Goal: Obtain resource: Obtain resource

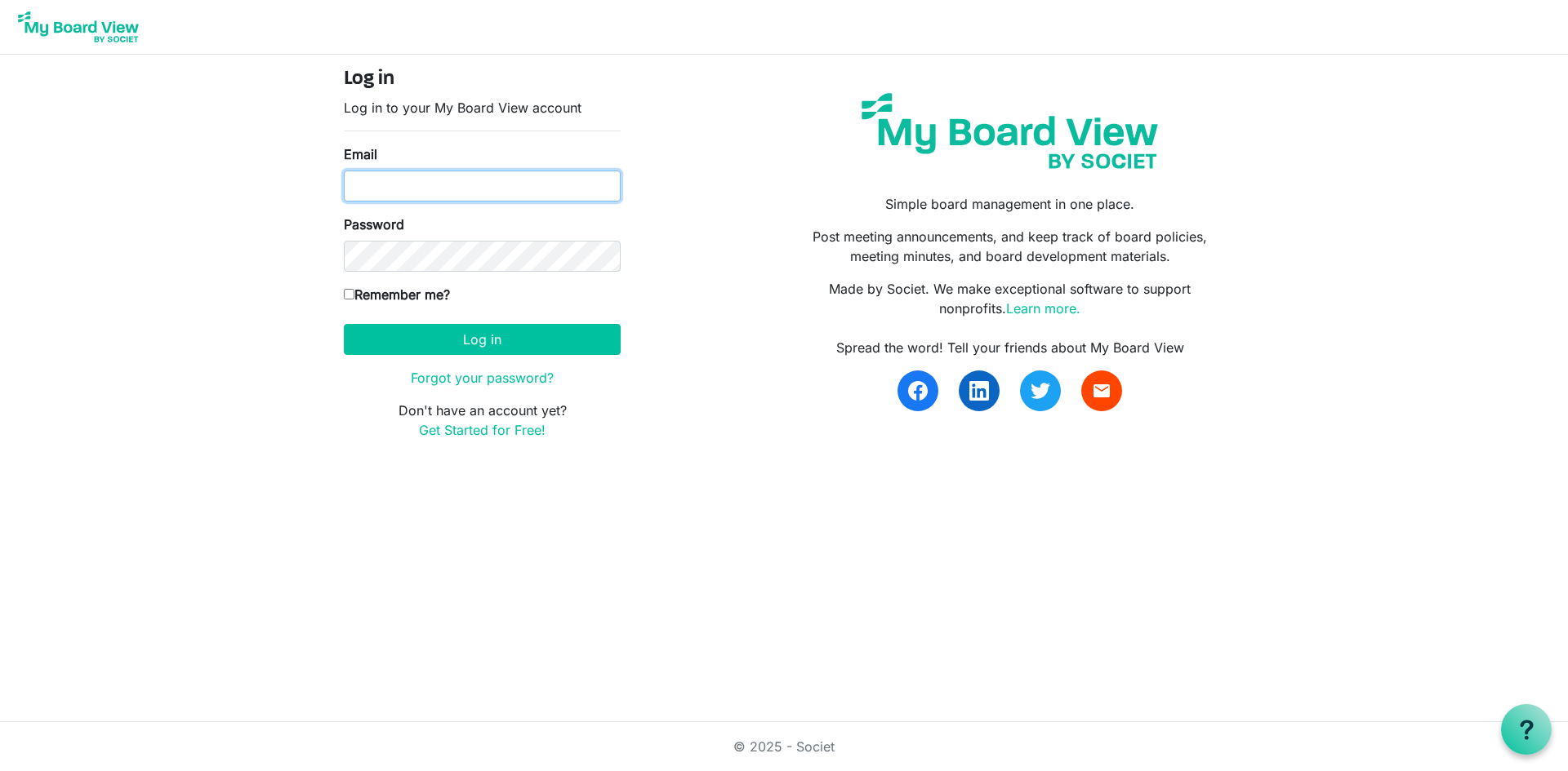
click at [463, 188] on input "Email" at bounding box center [482, 186] width 277 height 31
type input "[EMAIL_ADDRESS][DOMAIN_NAME]"
click at [344, 324] on button "Log in" at bounding box center [482, 340] width 277 height 31
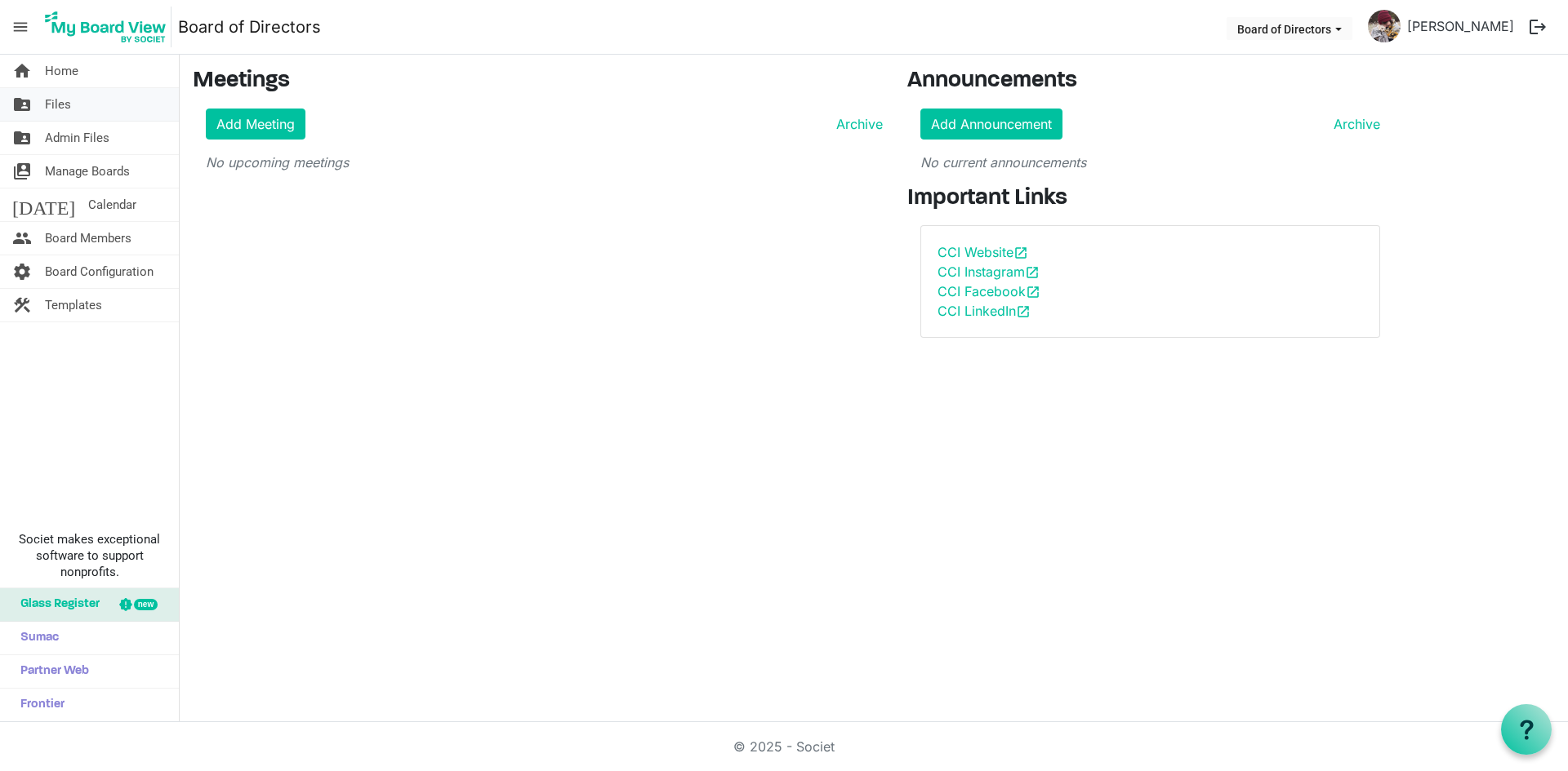
click at [69, 112] on span "Files" at bounding box center [58, 105] width 26 height 33
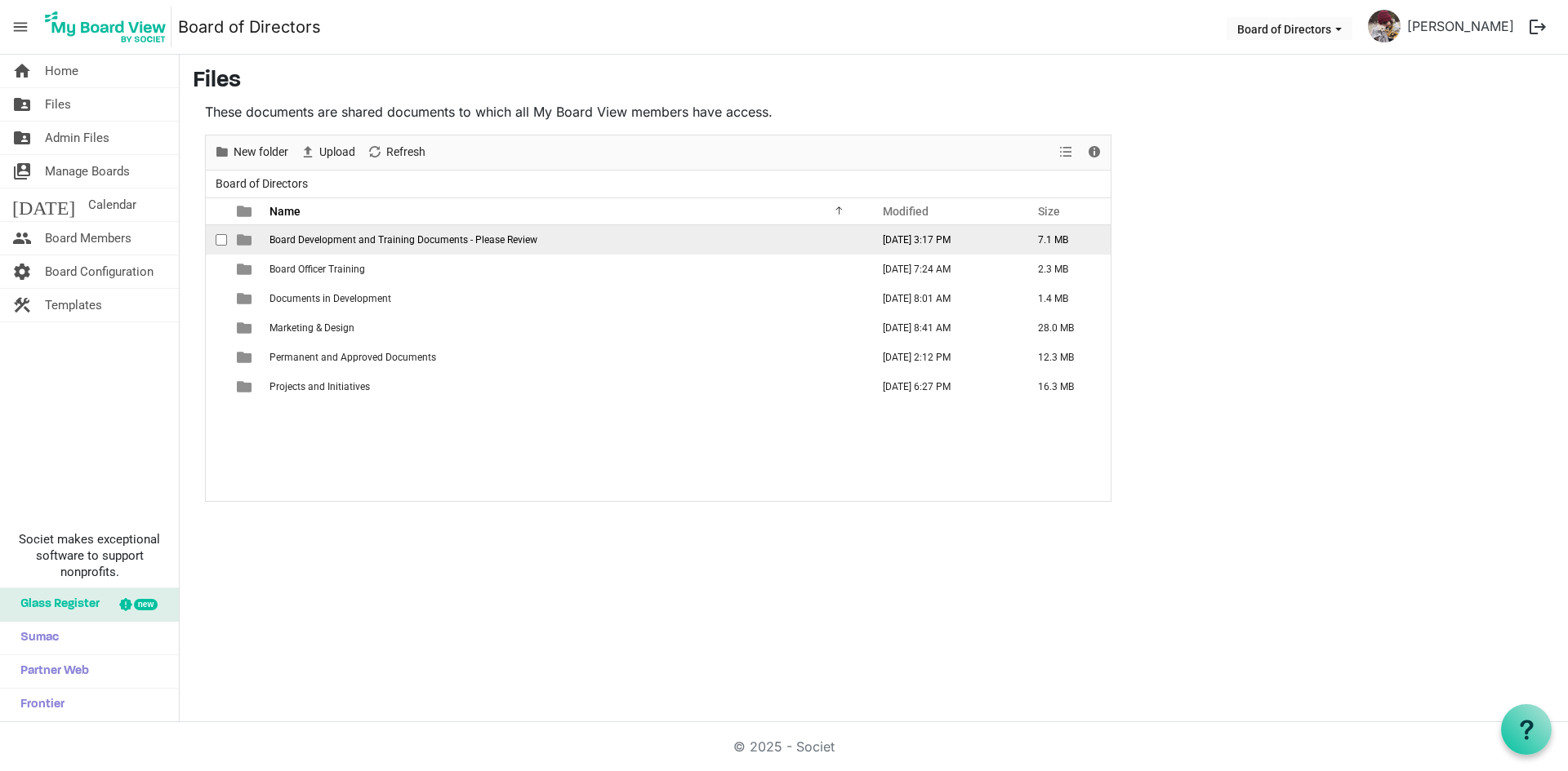
click at [597, 247] on td "Board Development and Training Documents - Please Review" at bounding box center [565, 240] width 601 height 29
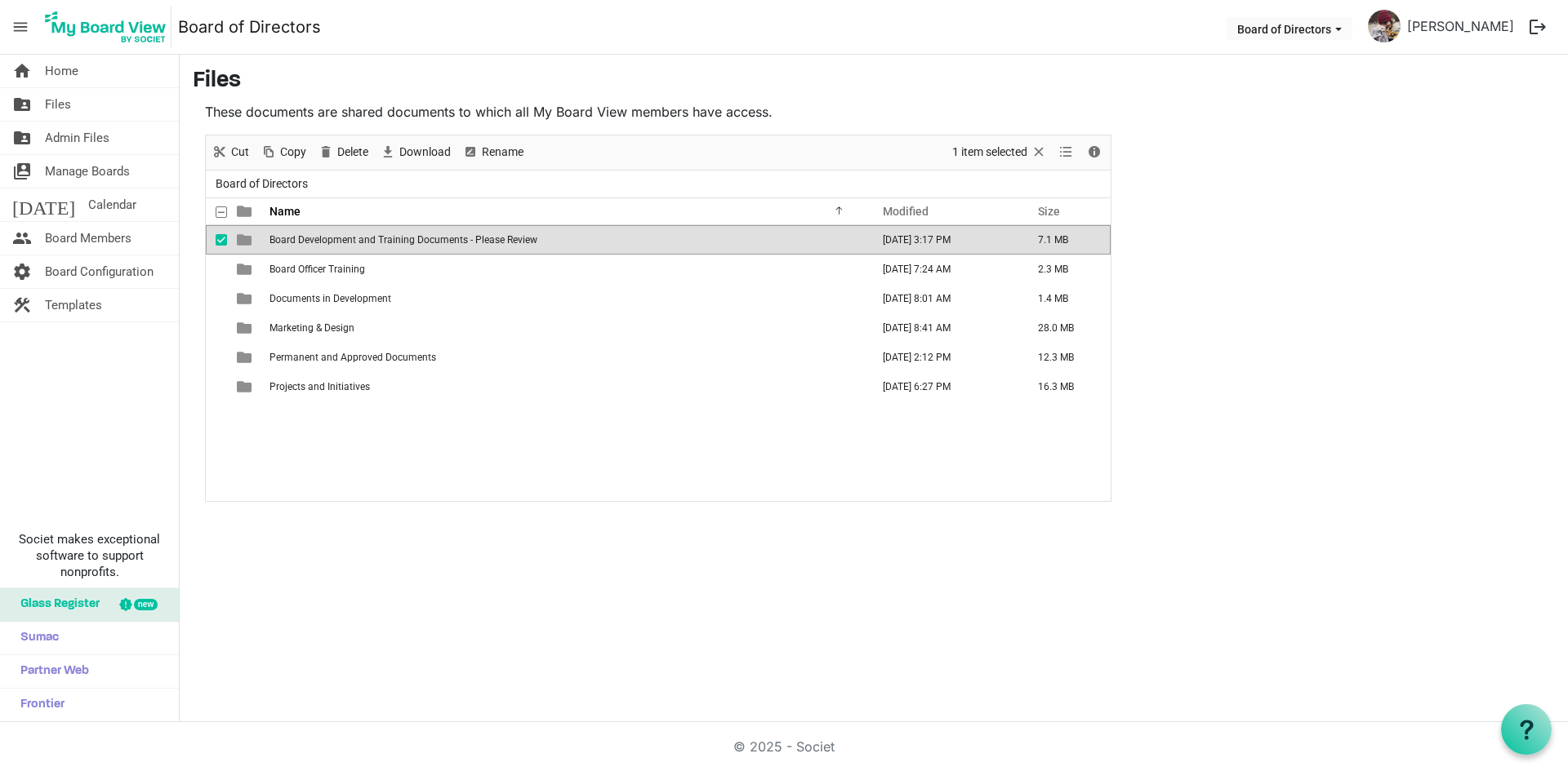
click at [597, 247] on td "Board Development and Training Documents - Please Review" at bounding box center [565, 240] width 601 height 29
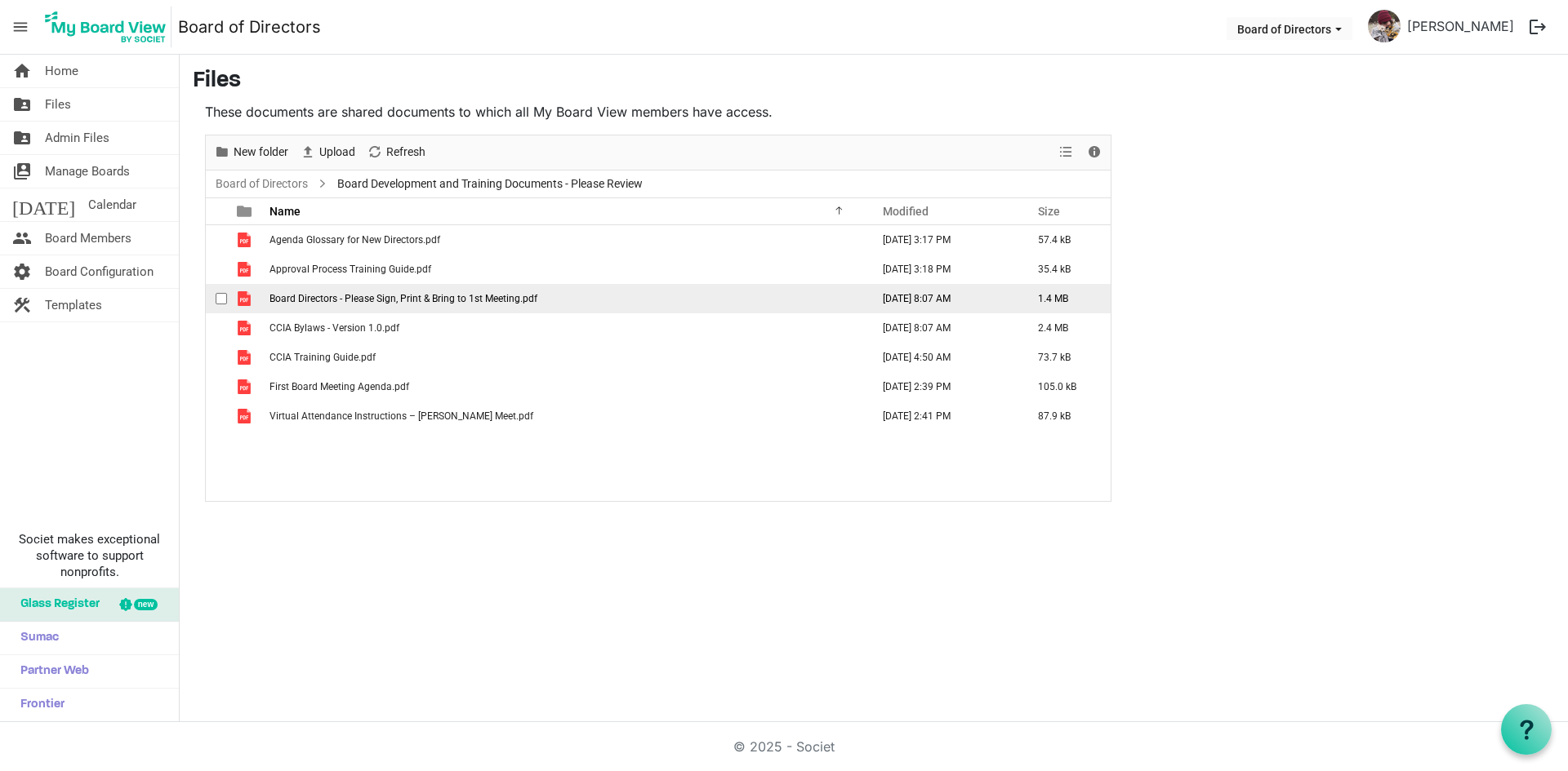
click at [447, 297] on span "Board Directors - Please Sign, Print & Bring to 1st Meeting.pdf" at bounding box center [403, 298] width 268 height 11
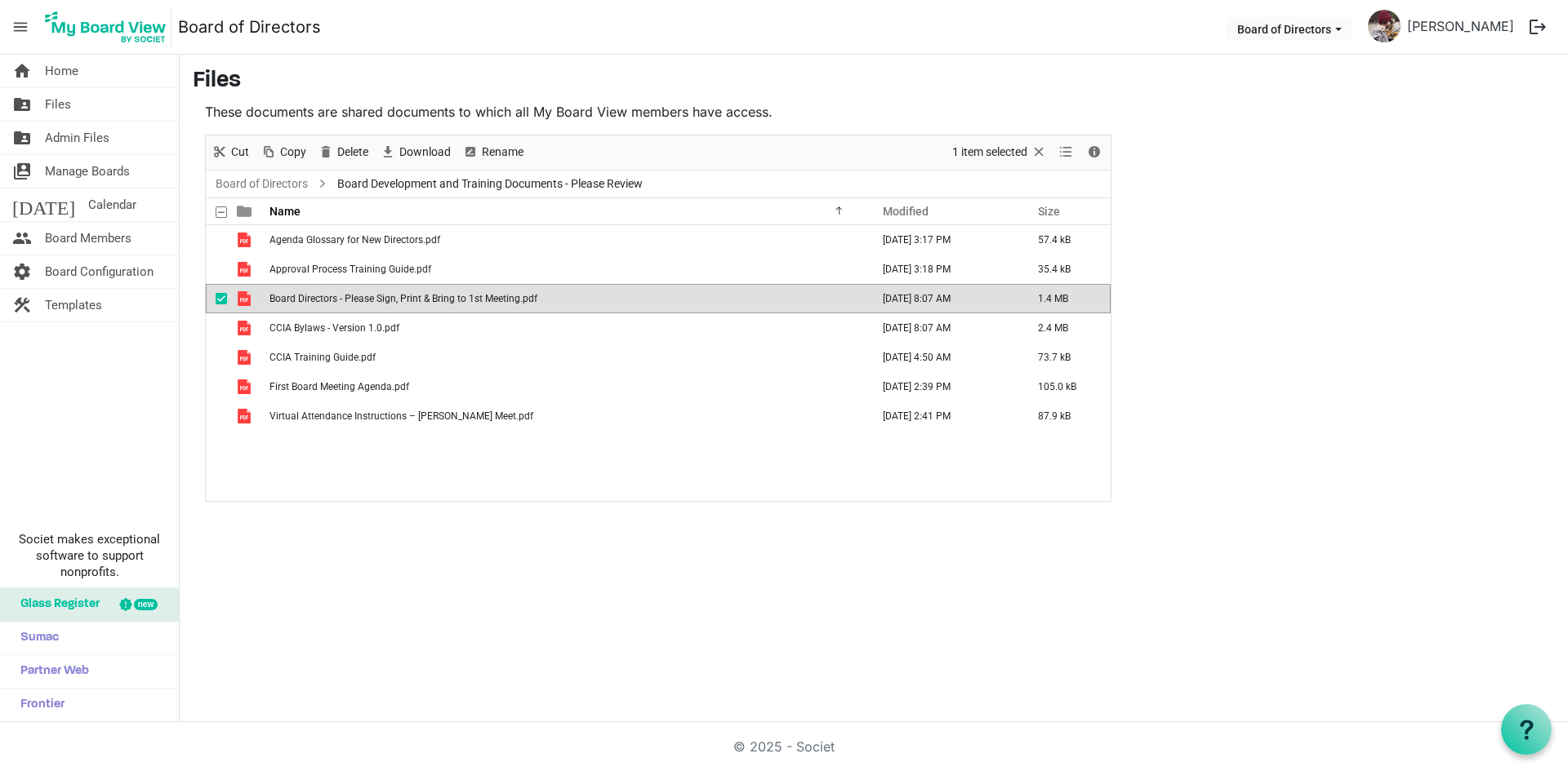
click at [448, 297] on span "Board Directors - Please Sign, Print & Bring to 1st Meeting.pdf" at bounding box center [403, 298] width 268 height 11
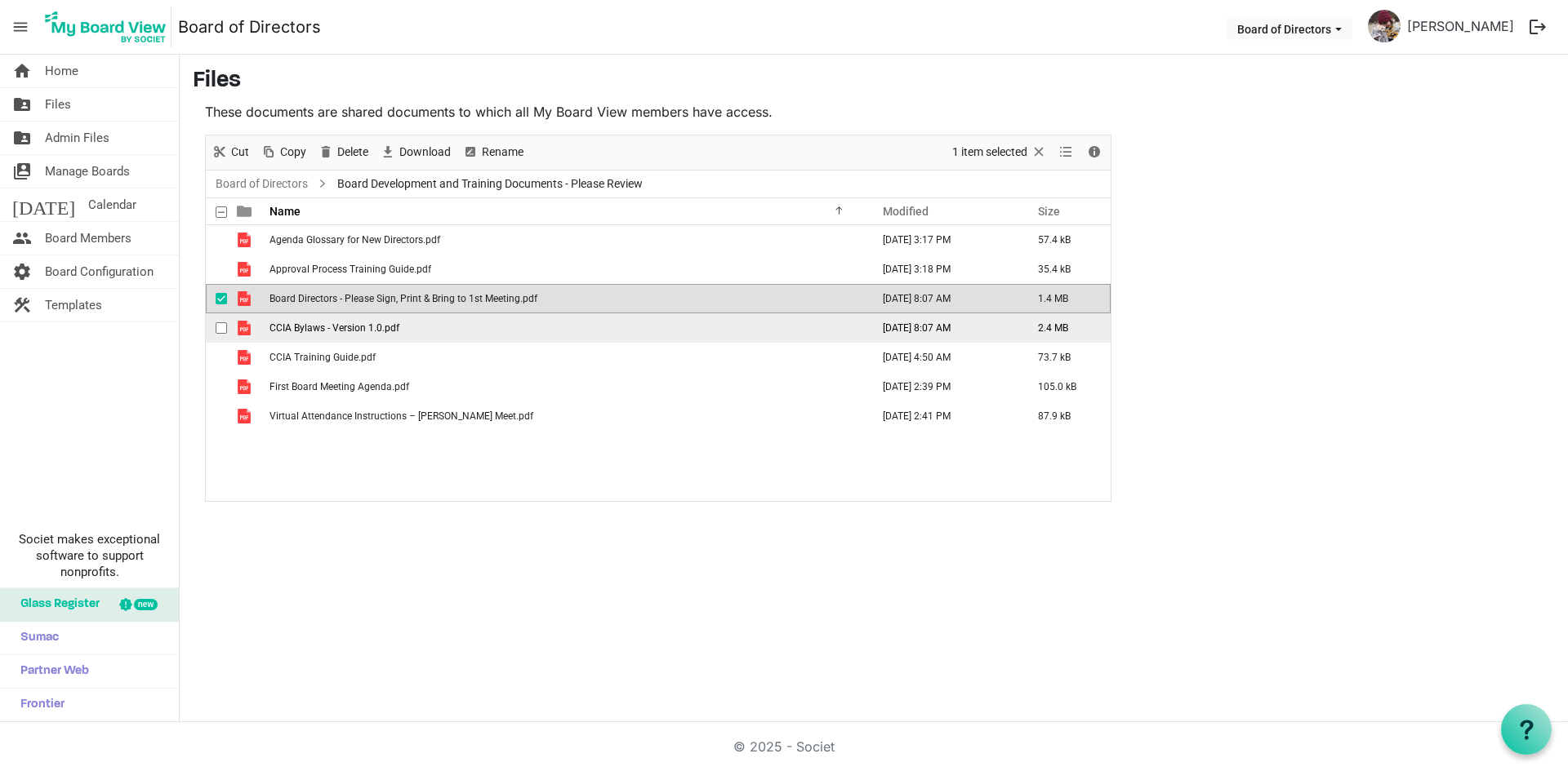
click at [351, 326] on span "CCIA Bylaws - Version 1.0.pdf" at bounding box center [335, 328] width 130 height 11
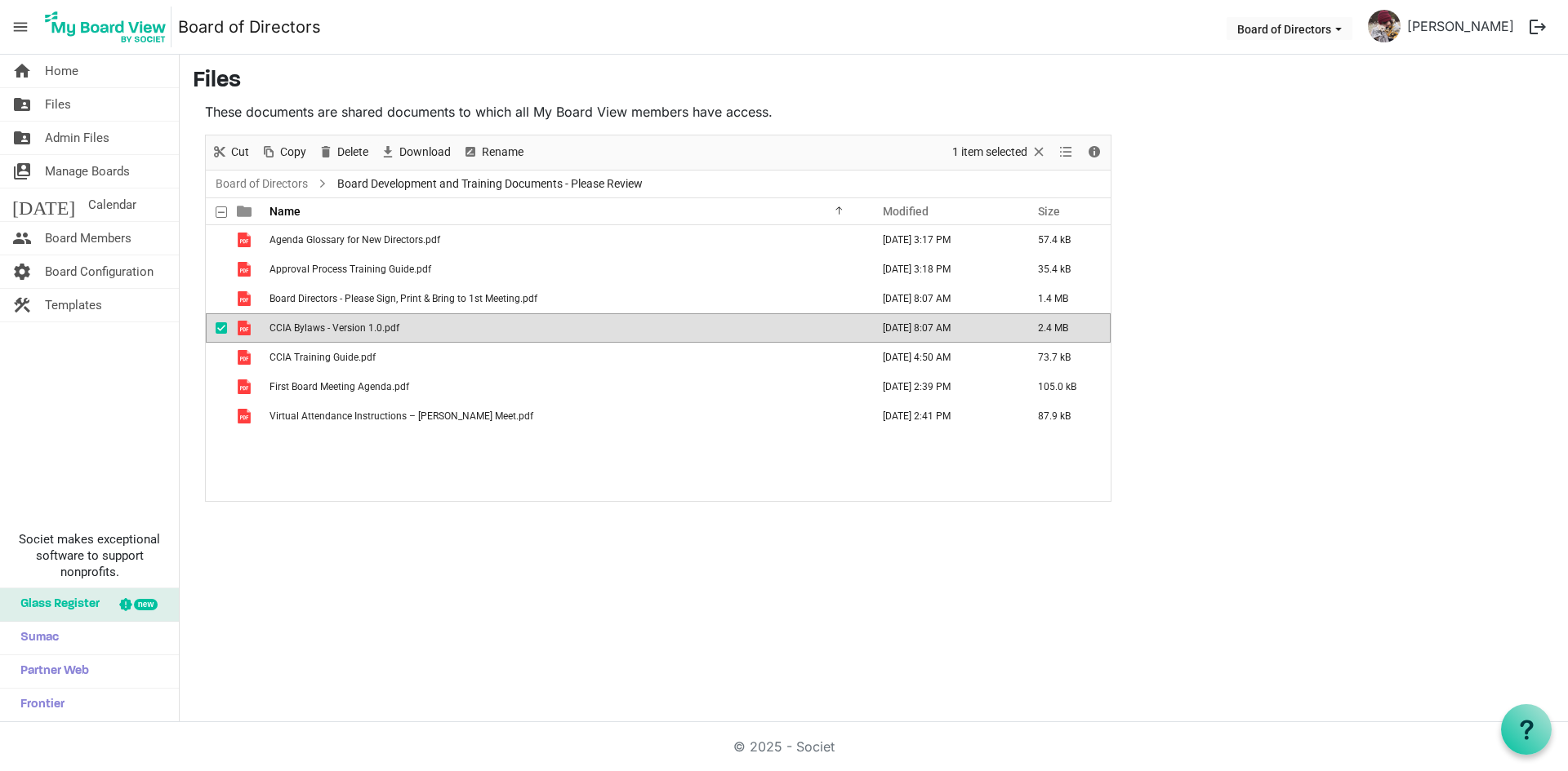
click at [351, 326] on span "CCIA Bylaws - Version 1.0.pdf" at bounding box center [335, 328] width 130 height 11
click at [285, 388] on span "First Board Meeting Agenda.pdf" at bounding box center [339, 386] width 140 height 11
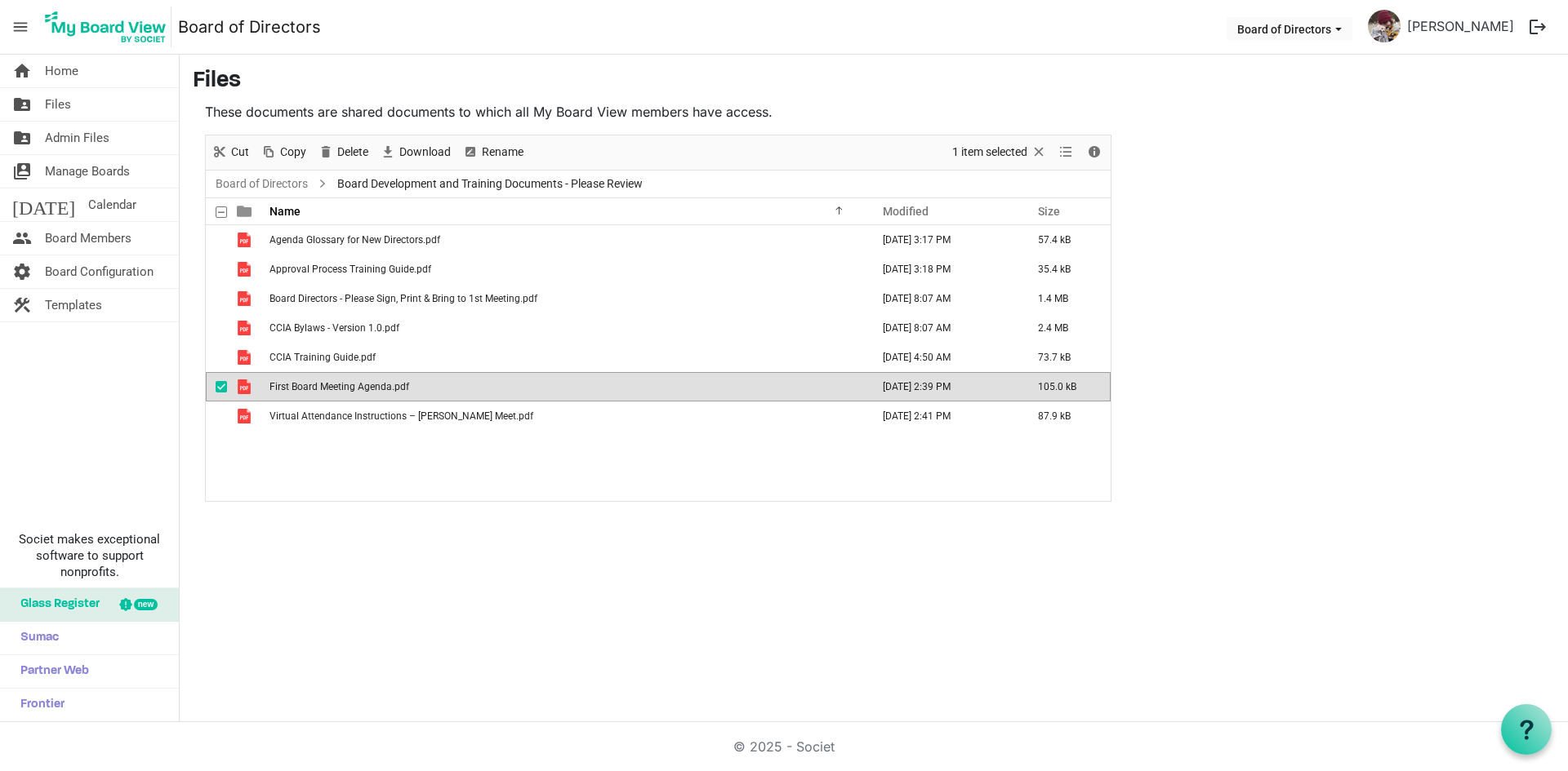
click at [285, 387] on span "First Board Meeting Agenda.pdf" at bounding box center [339, 386] width 140 height 11
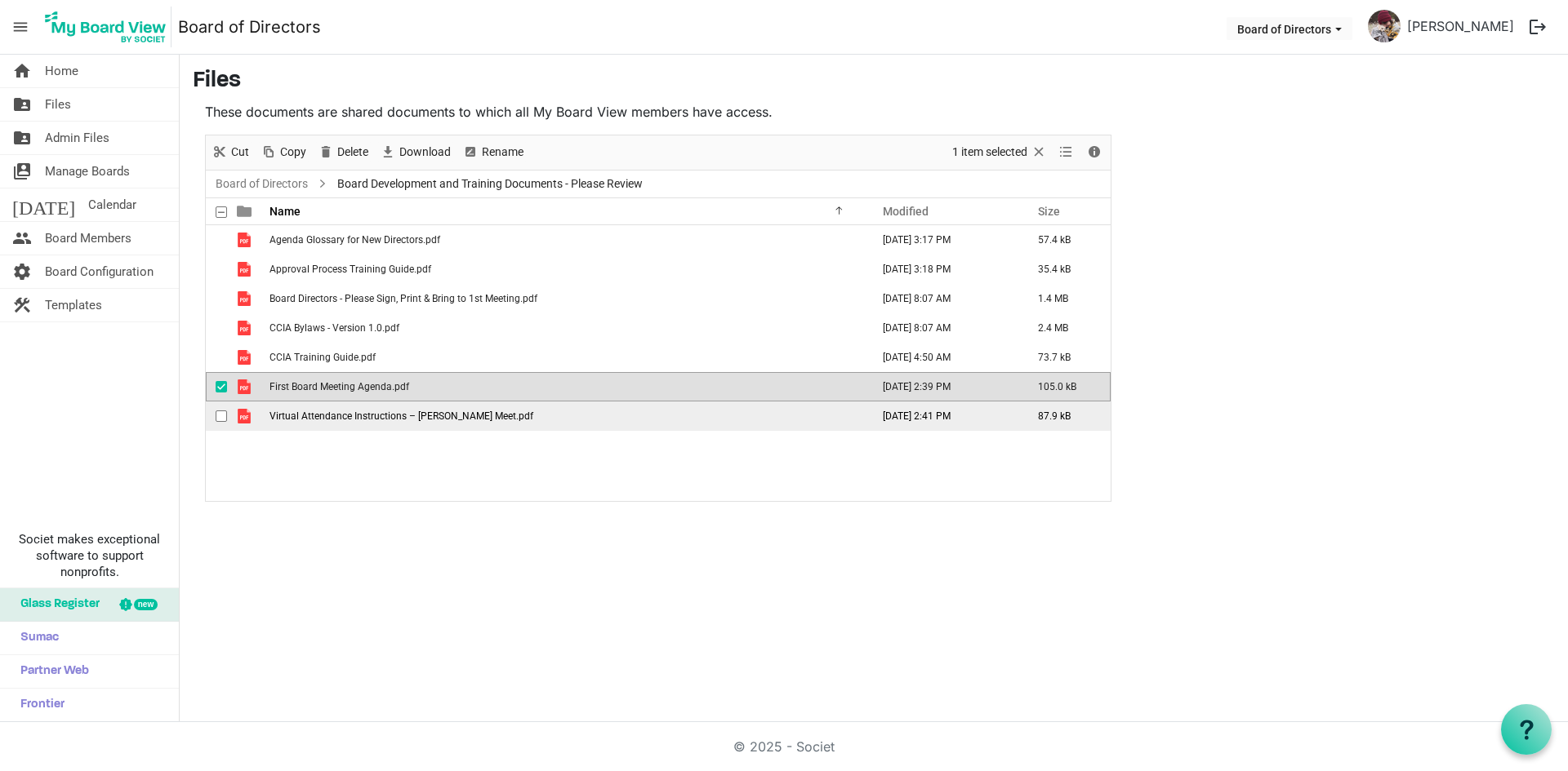
click at [355, 420] on span "Virtual Attendance Instructions – Jitsi Meet.pdf" at bounding box center [402, 415] width 264 height 11
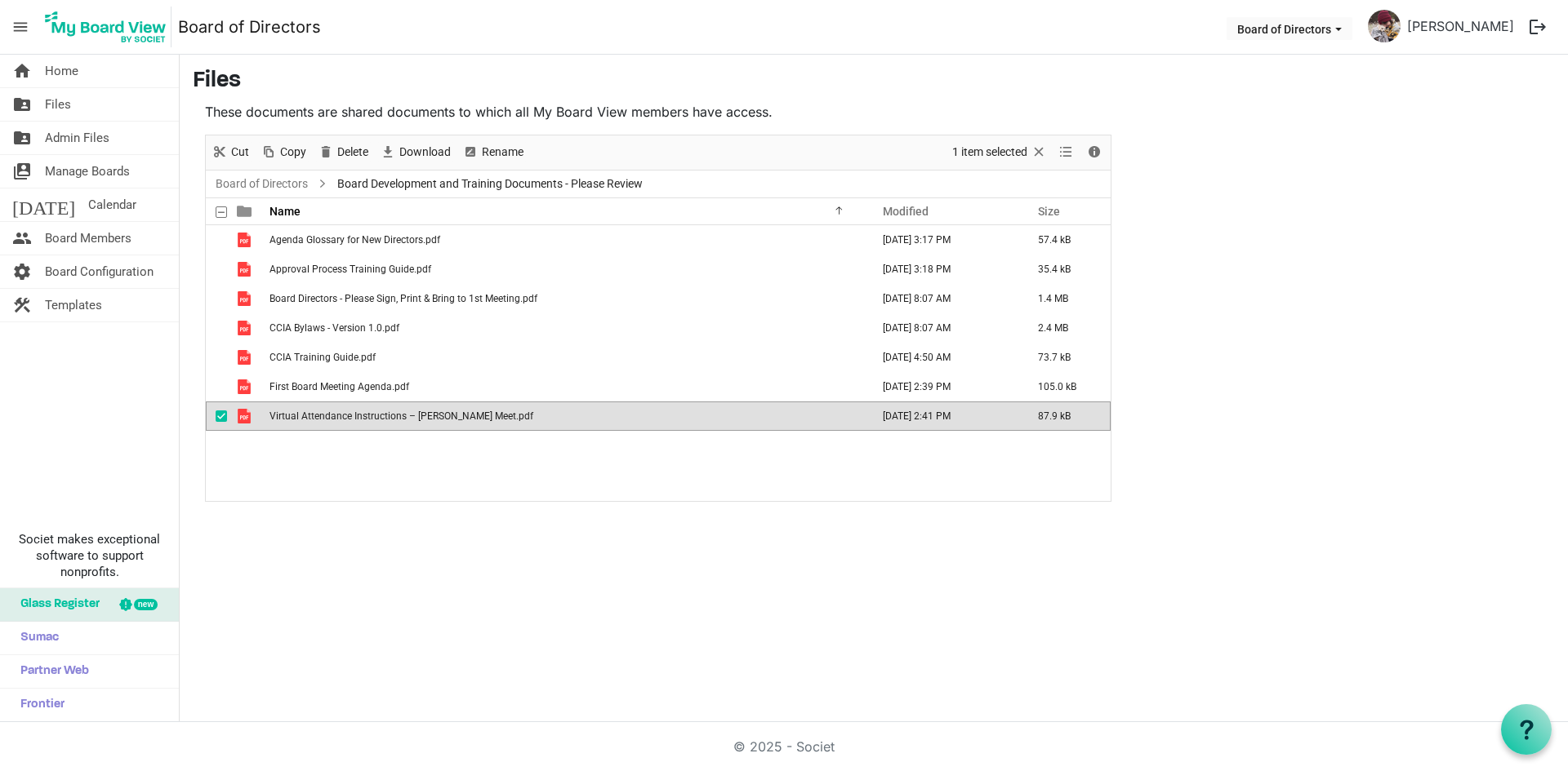
click at [355, 420] on span "Virtual Attendance Instructions – Jitsi Meet.pdf" at bounding box center [402, 415] width 264 height 11
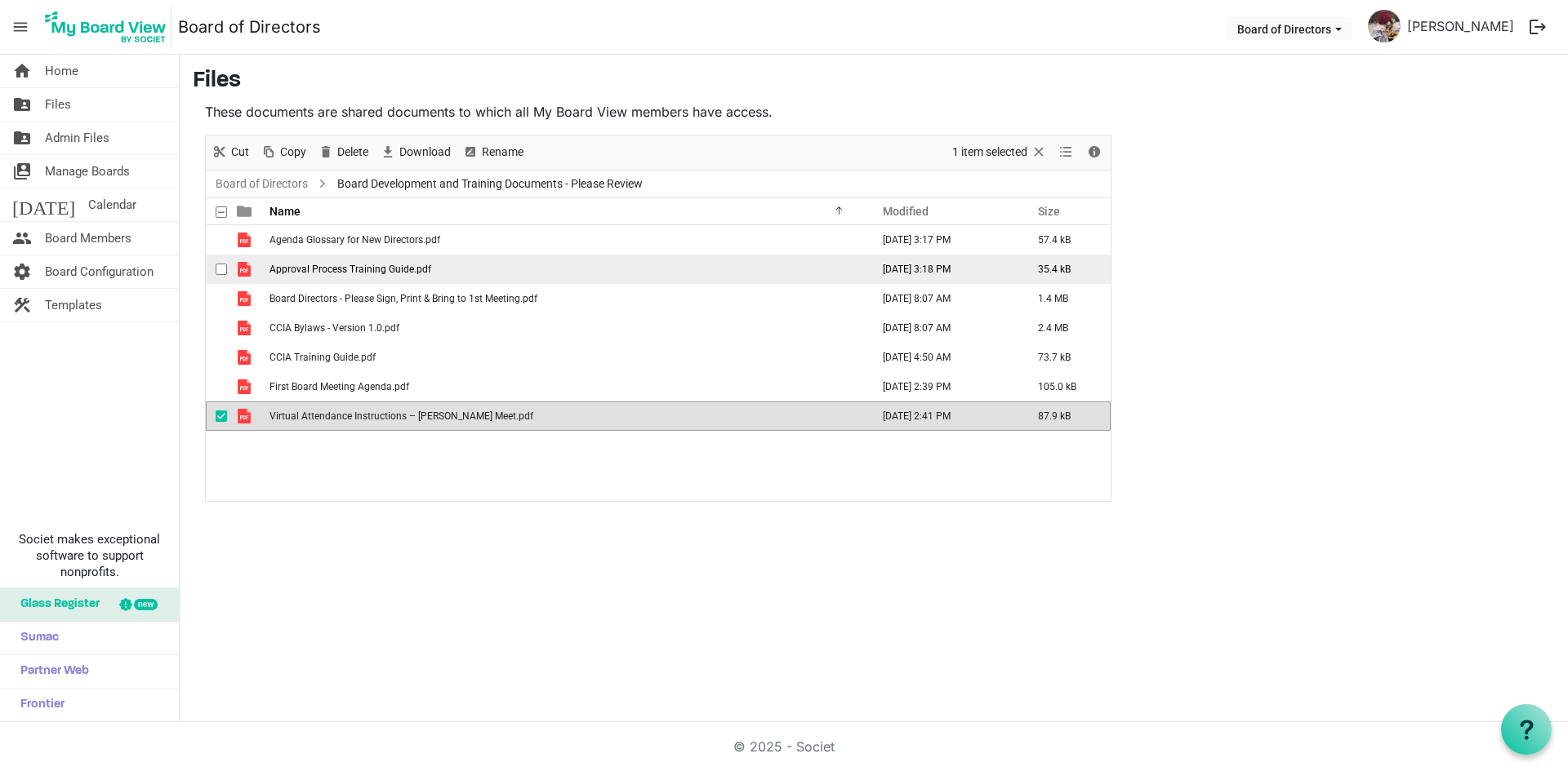
click at [327, 268] on span "Approval Process Training Guide.pdf" at bounding box center [351, 269] width 161 height 11
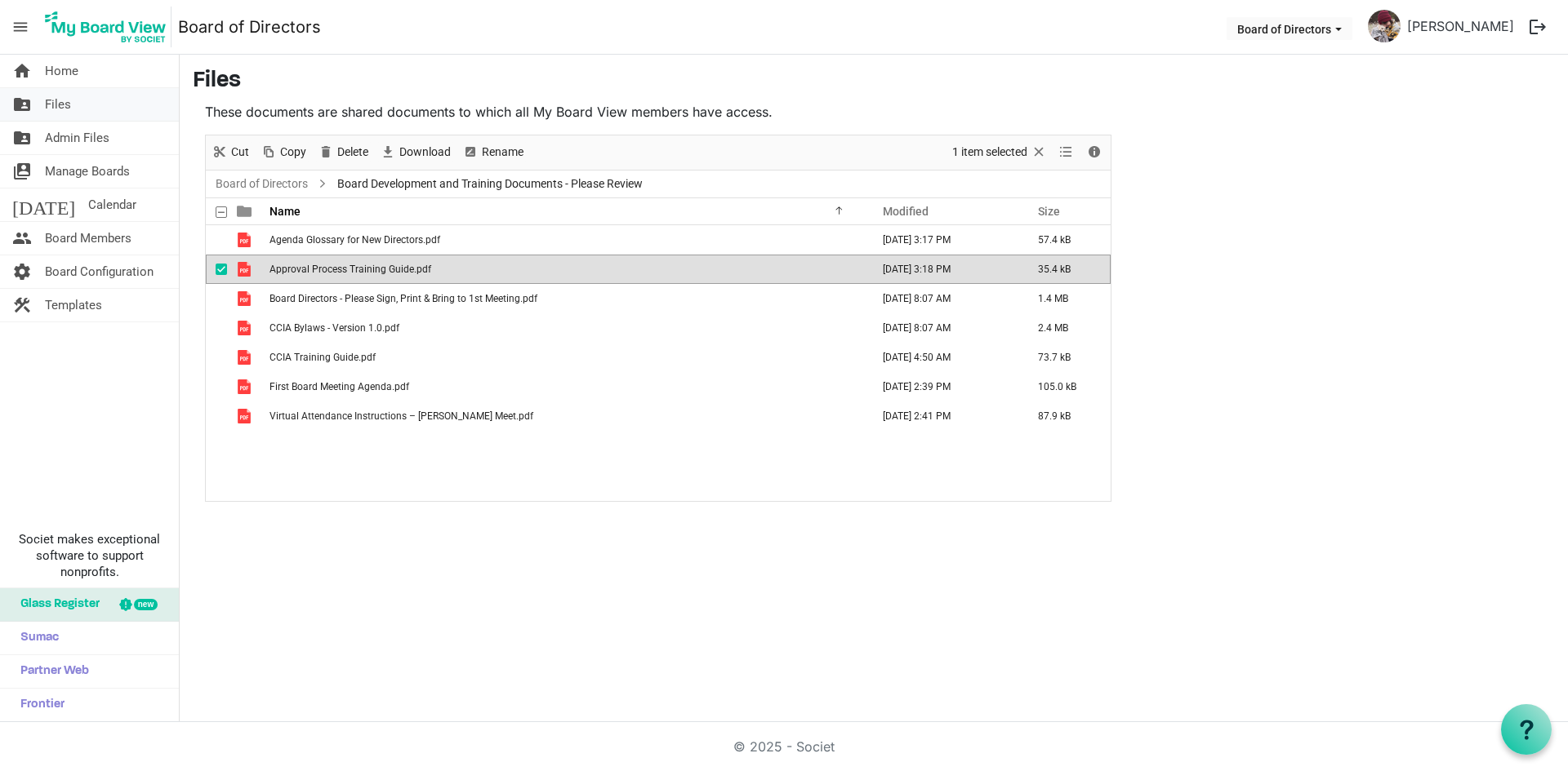
click at [54, 114] on span "Files" at bounding box center [58, 105] width 26 height 33
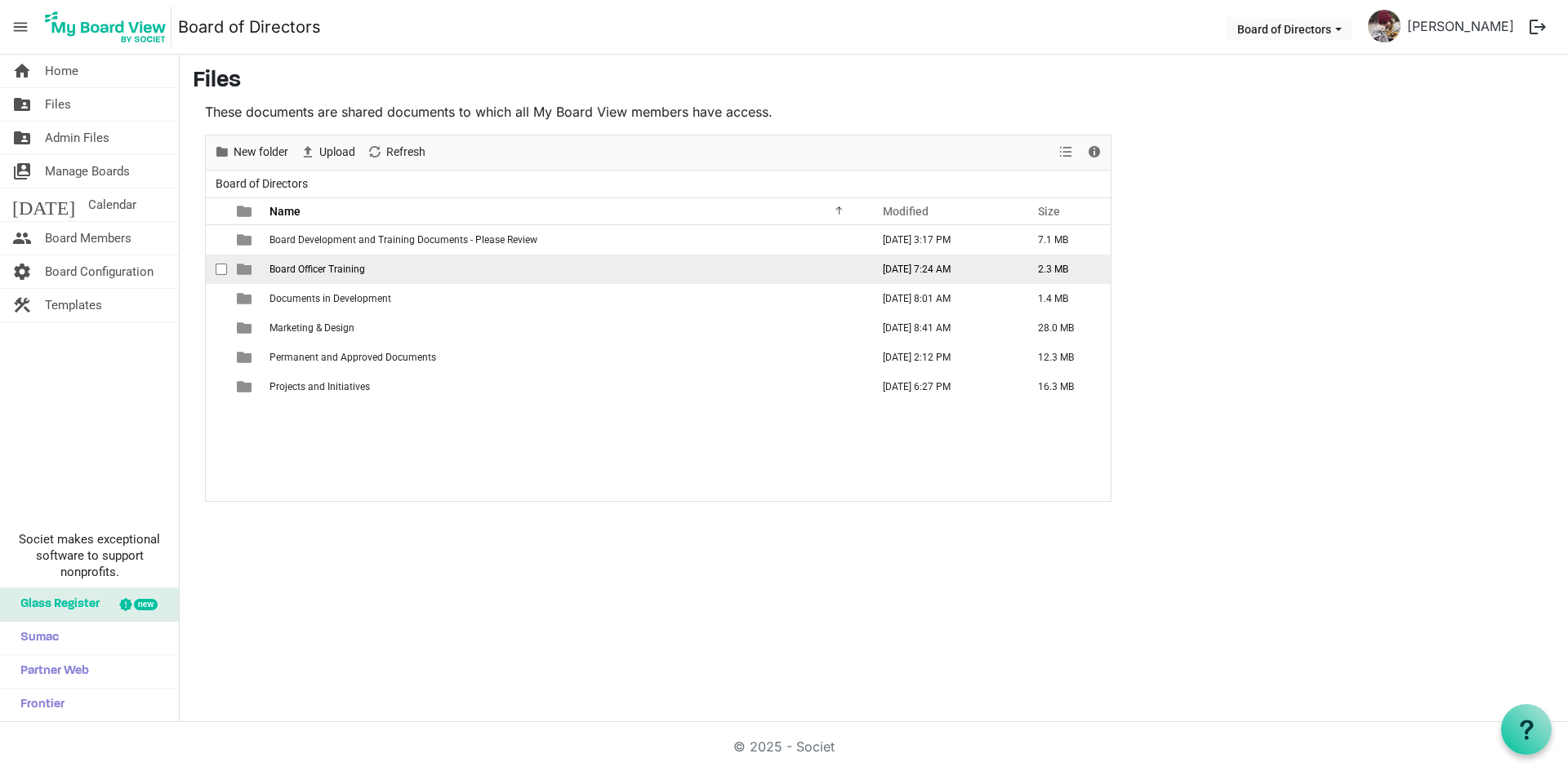
click at [312, 276] on td "Board Officer Training" at bounding box center [565, 270] width 601 height 29
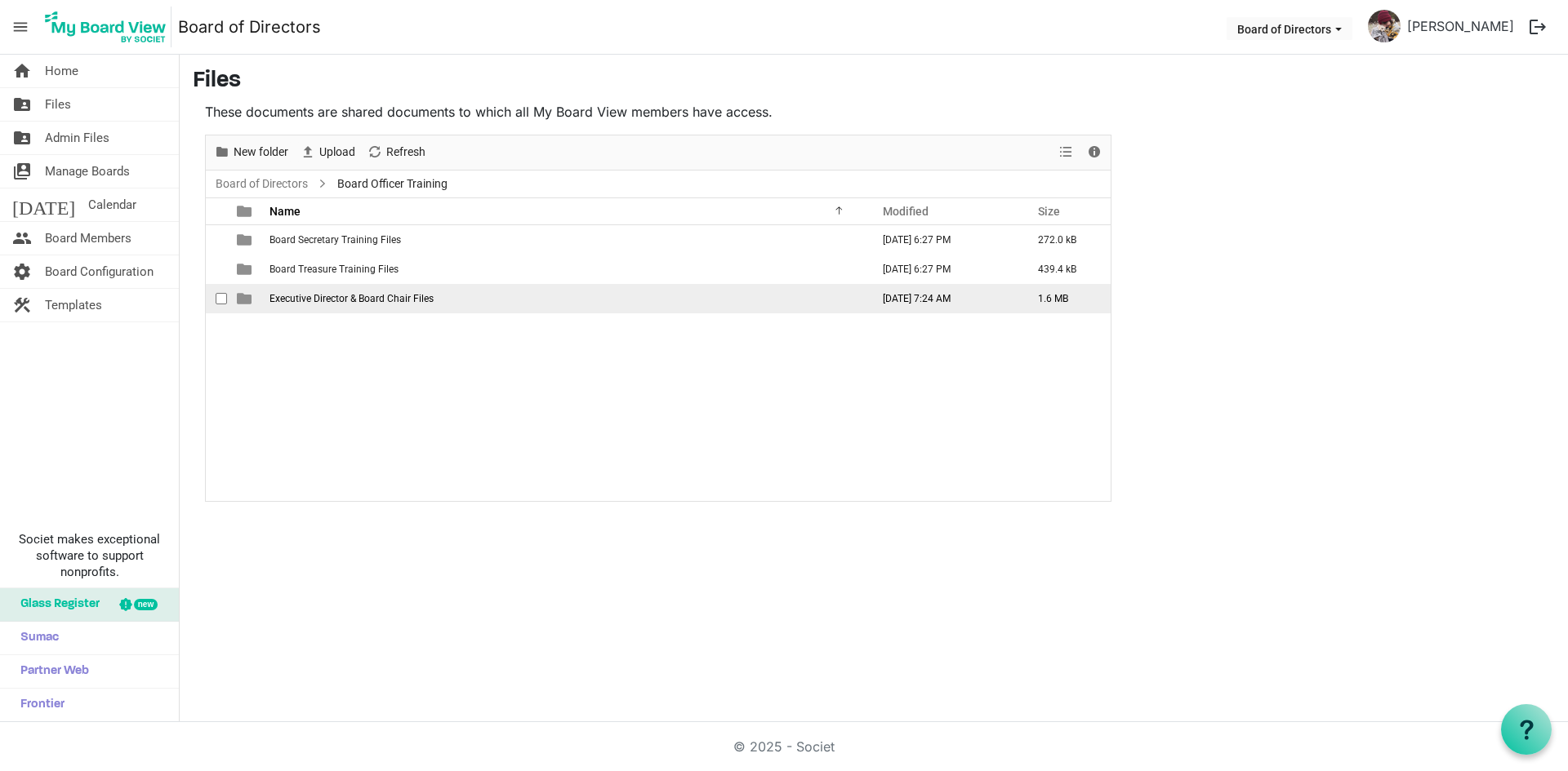
click at [331, 302] on span "Executive Director & Board Chair Files" at bounding box center [351, 298] width 164 height 11
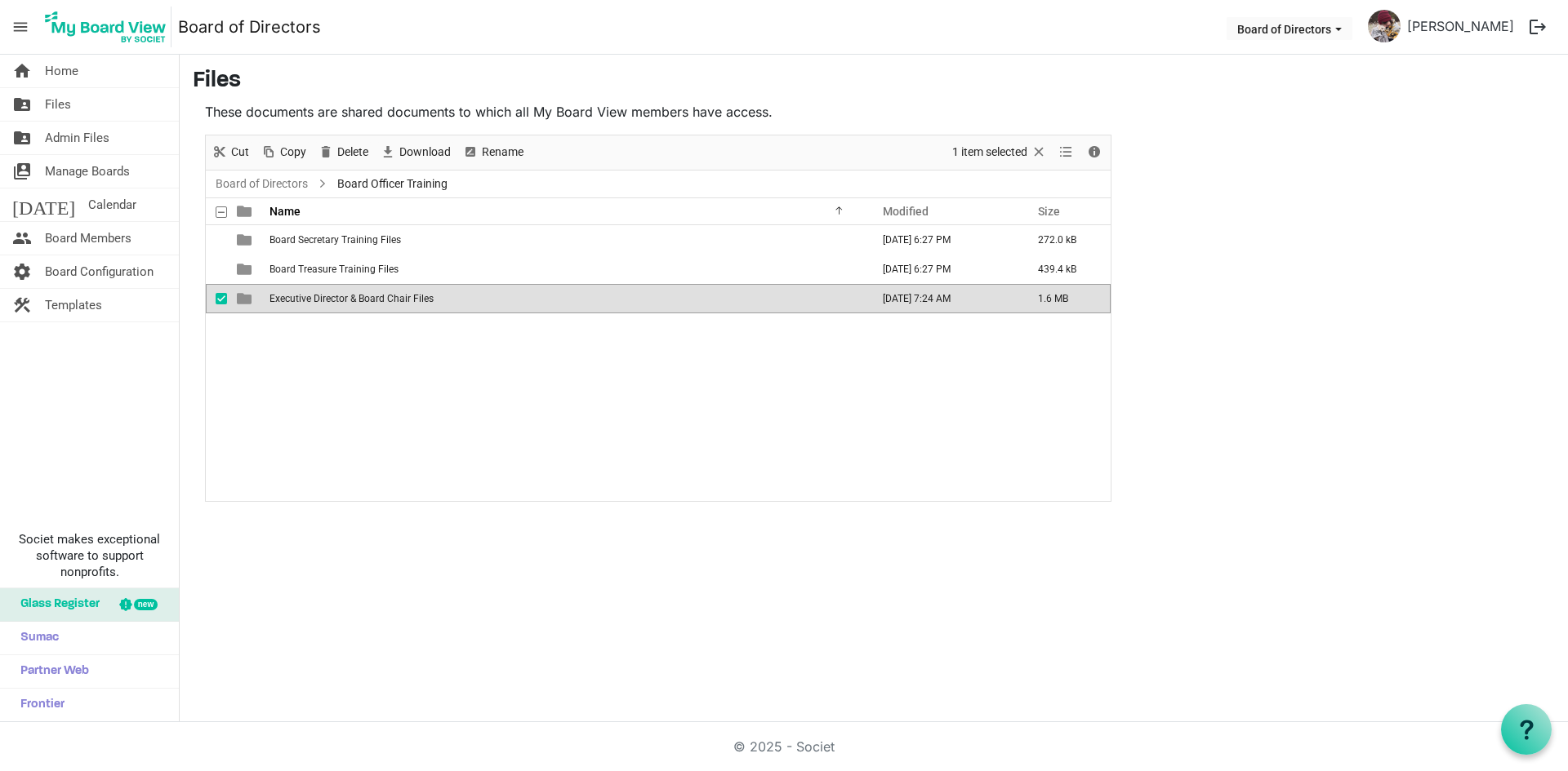
click at [331, 302] on span "Executive Director & Board Chair Files" at bounding box center [351, 298] width 164 height 11
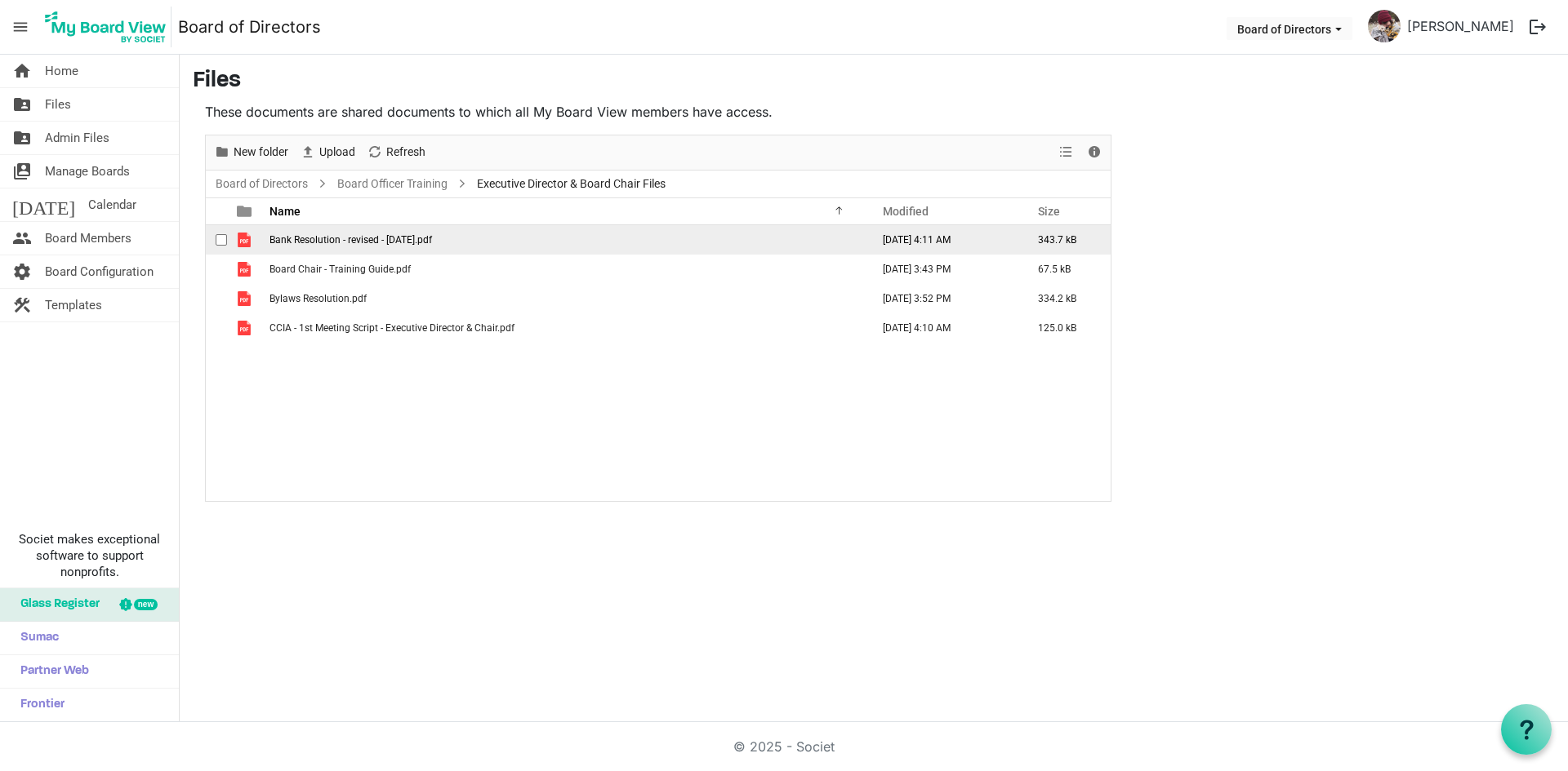
click at [333, 245] on span "Bank Resolution - revised - [DATE].pdf" at bounding box center [351, 239] width 162 height 11
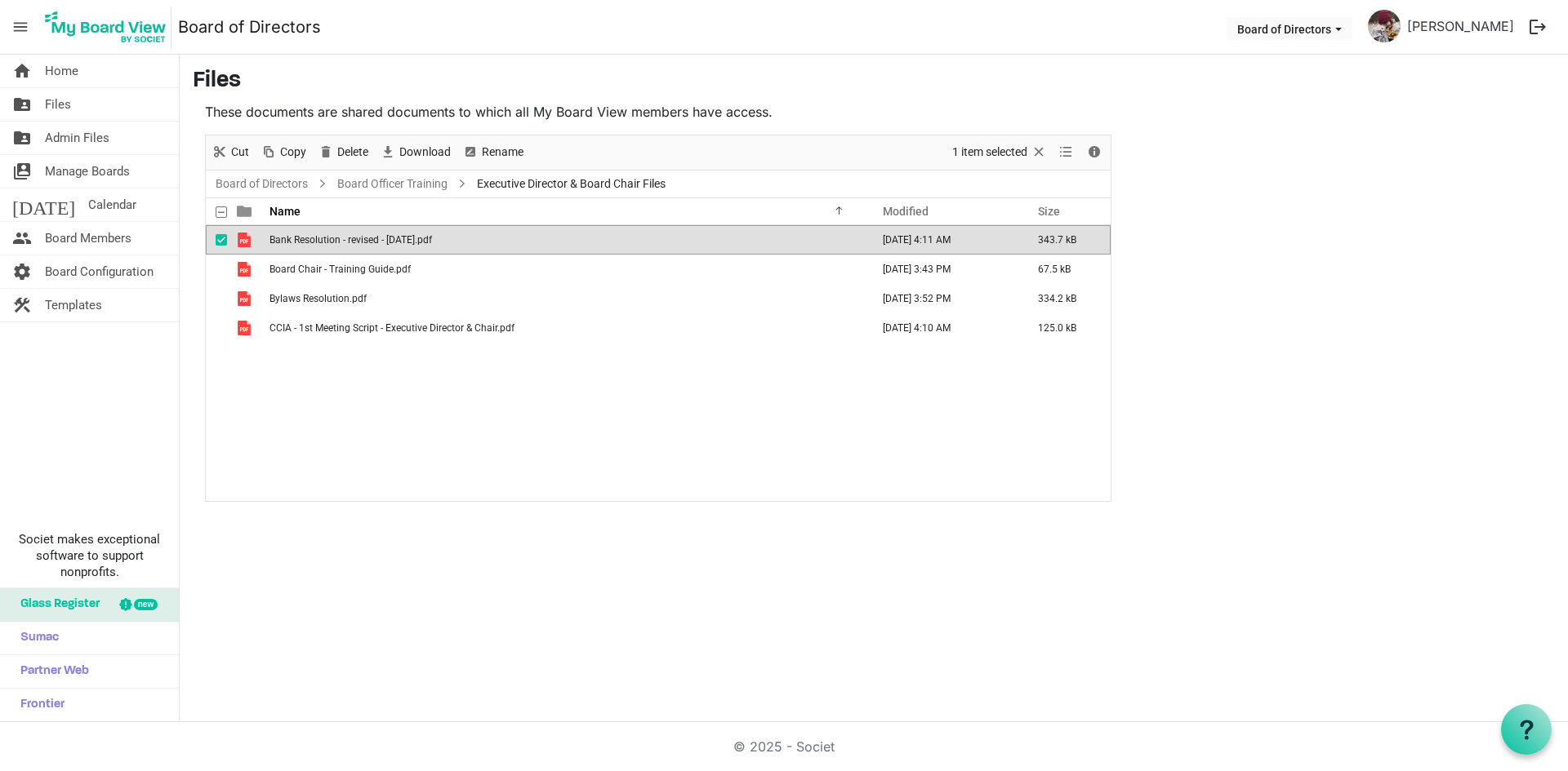
click at [333, 245] on span "Bank Resolution - revised - [DATE].pdf" at bounding box center [351, 239] width 162 height 11
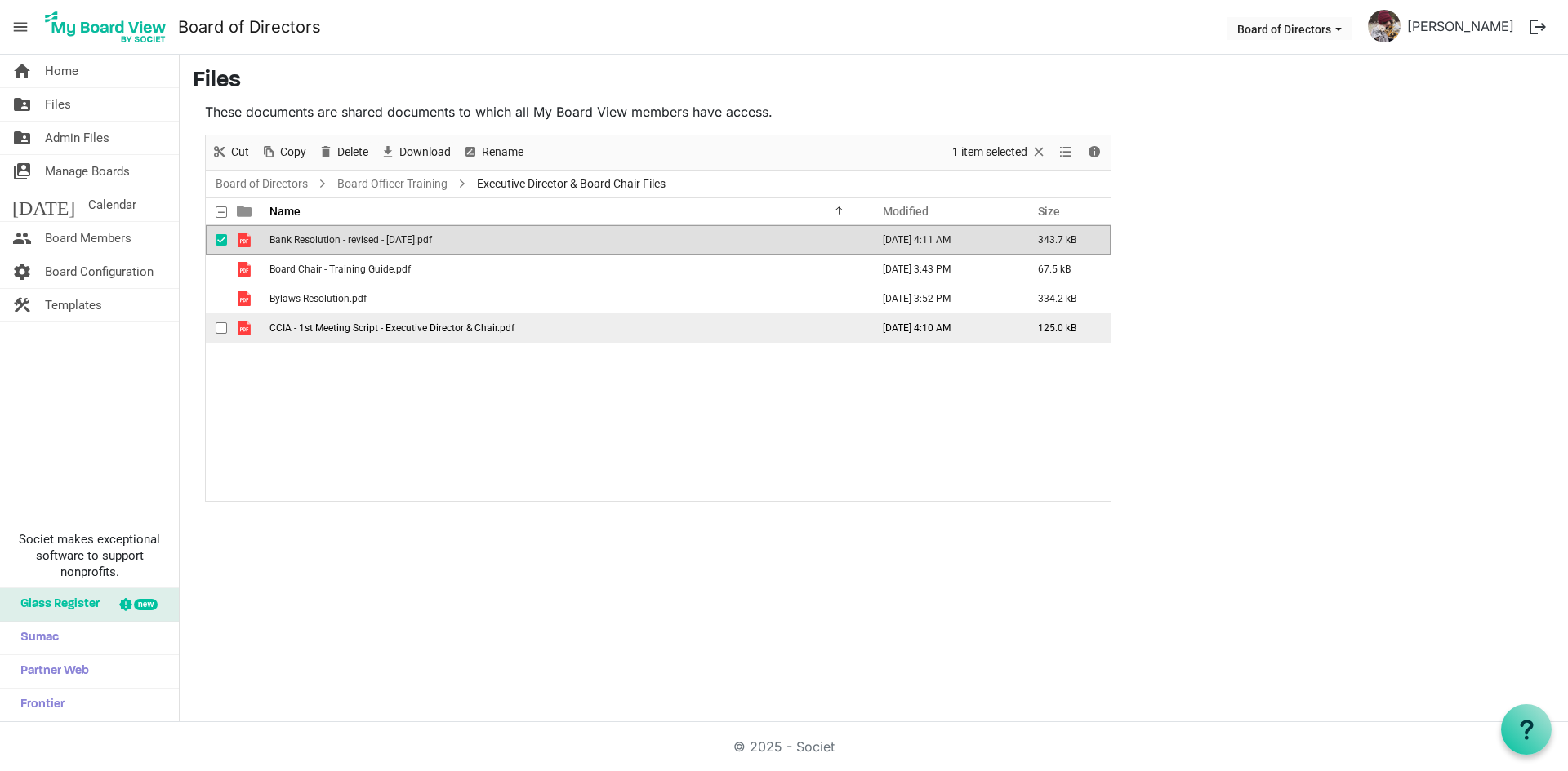
click at [363, 326] on span "CCIA - 1st Meeting Script - Executive Director & Chair.pdf" at bounding box center [392, 328] width 245 height 11
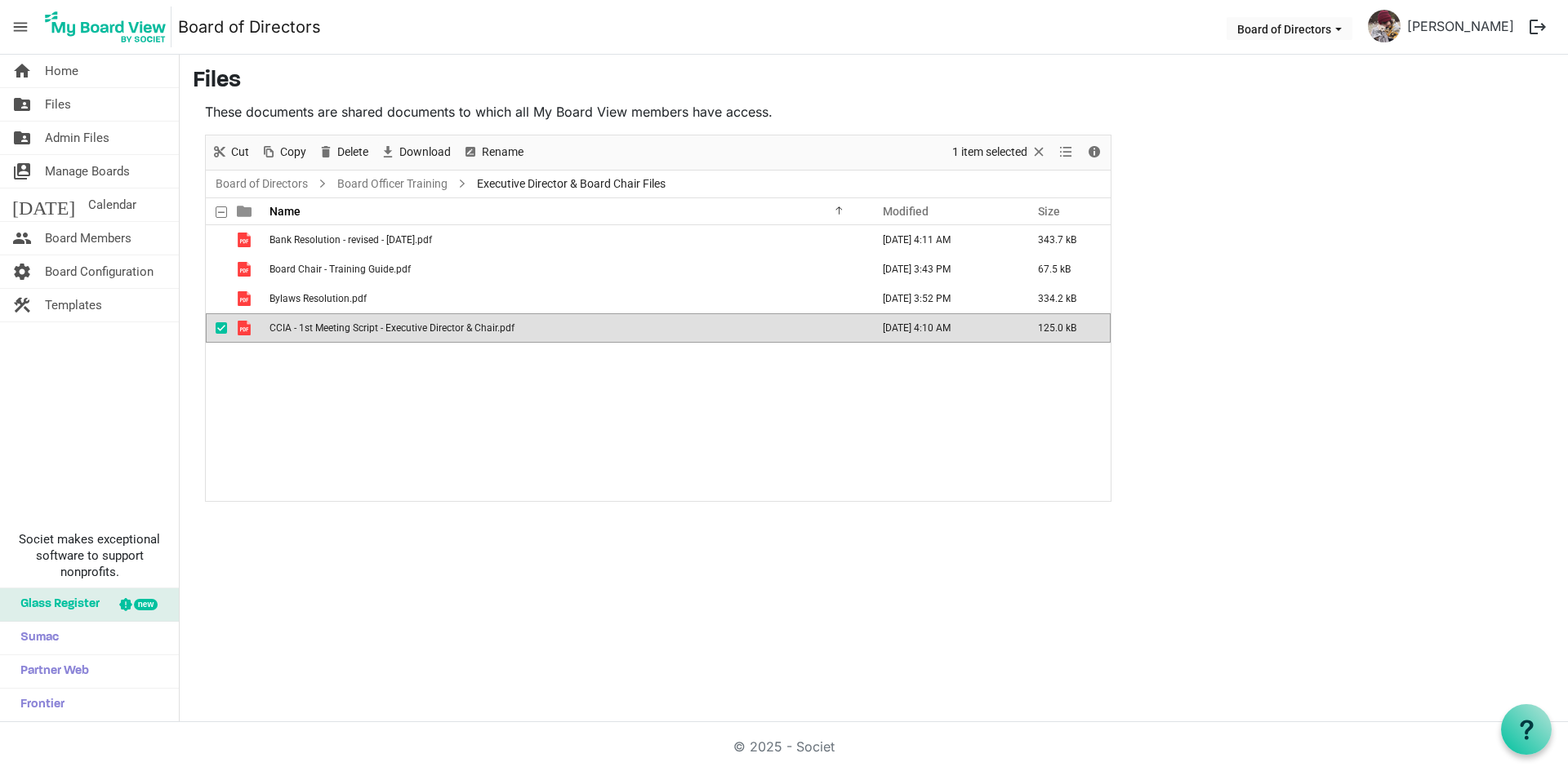
click at [363, 326] on span "CCIA - 1st Meeting Script - Executive Director & Chair.pdf" at bounding box center [392, 328] width 245 height 11
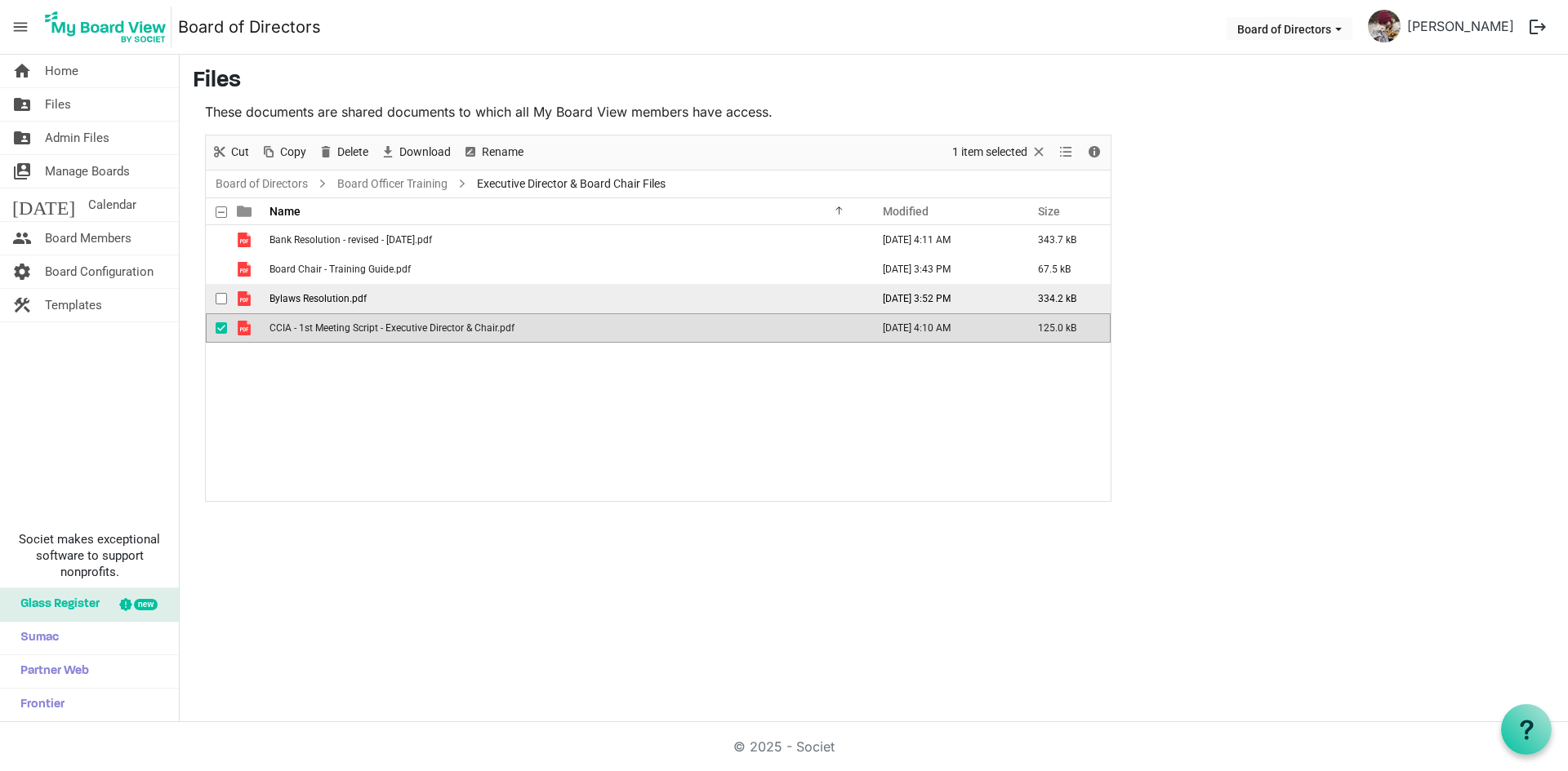
click at [295, 304] on span "Bylaws Resolution.pdf" at bounding box center [318, 298] width 97 height 11
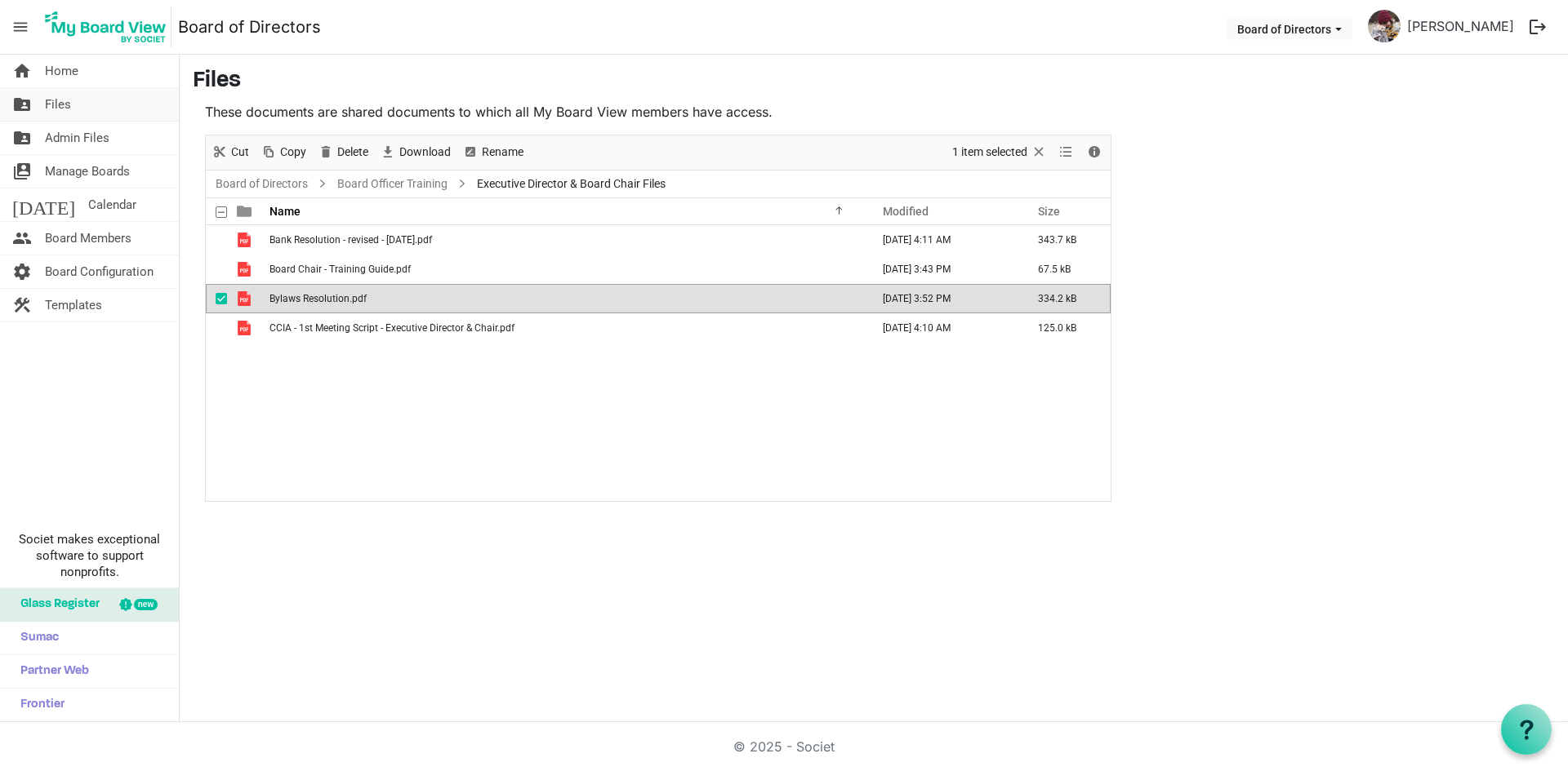
click at [40, 112] on link "folder_shared Files" at bounding box center [89, 105] width 179 height 33
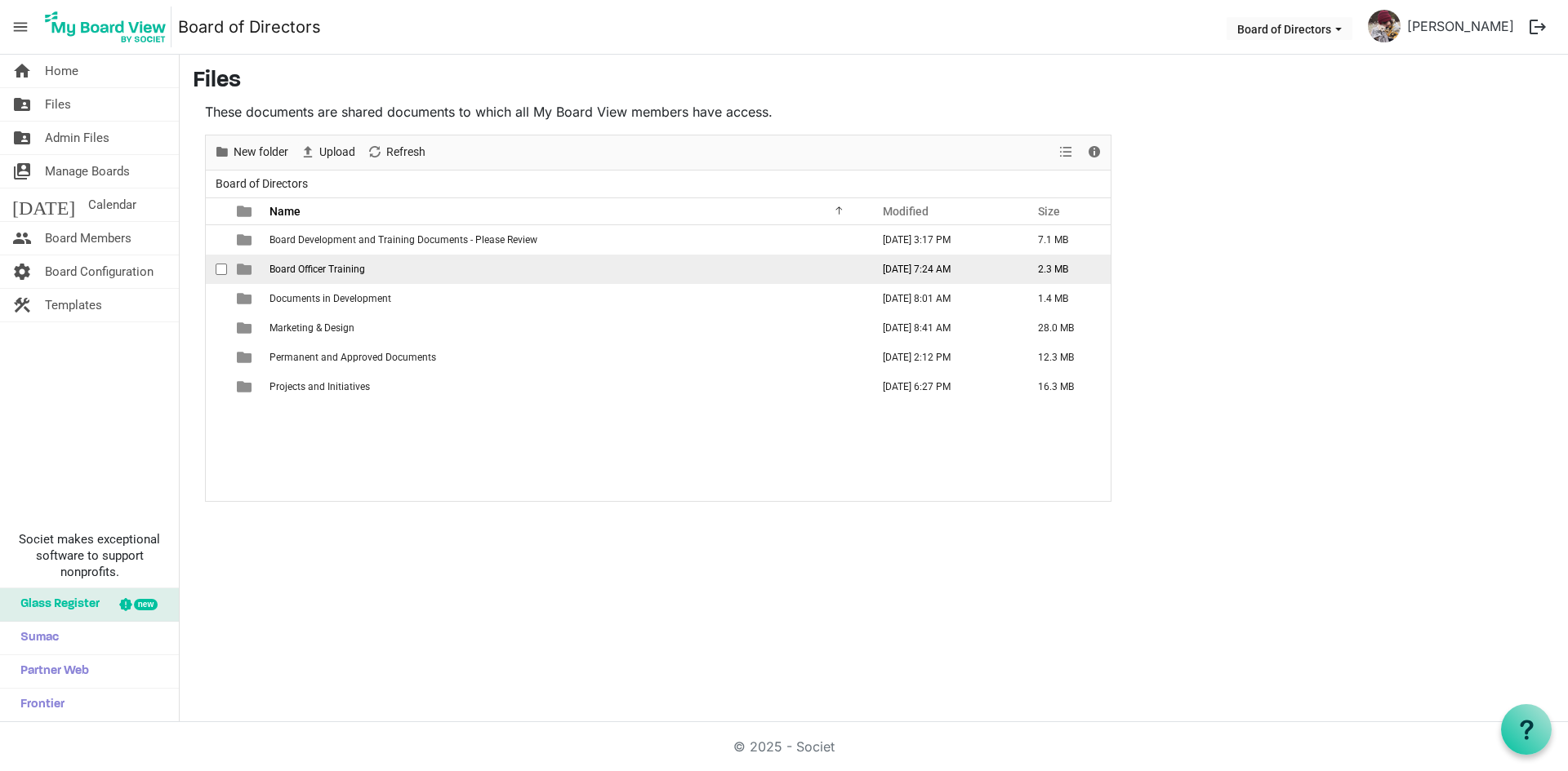
click at [311, 271] on span "Board Officer Training" at bounding box center [318, 269] width 95 height 11
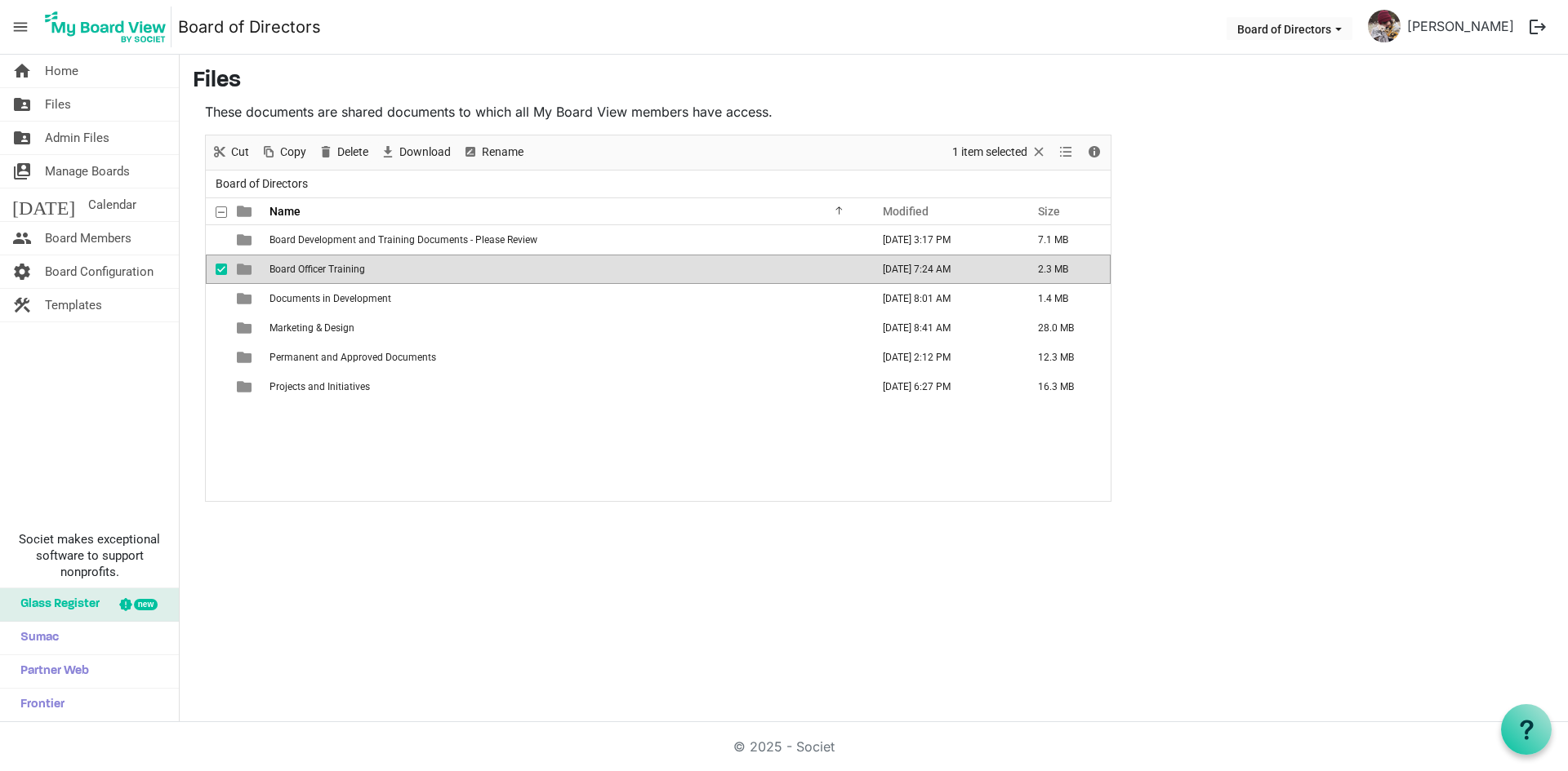
click at [311, 271] on span "Board Officer Training" at bounding box center [318, 269] width 95 height 11
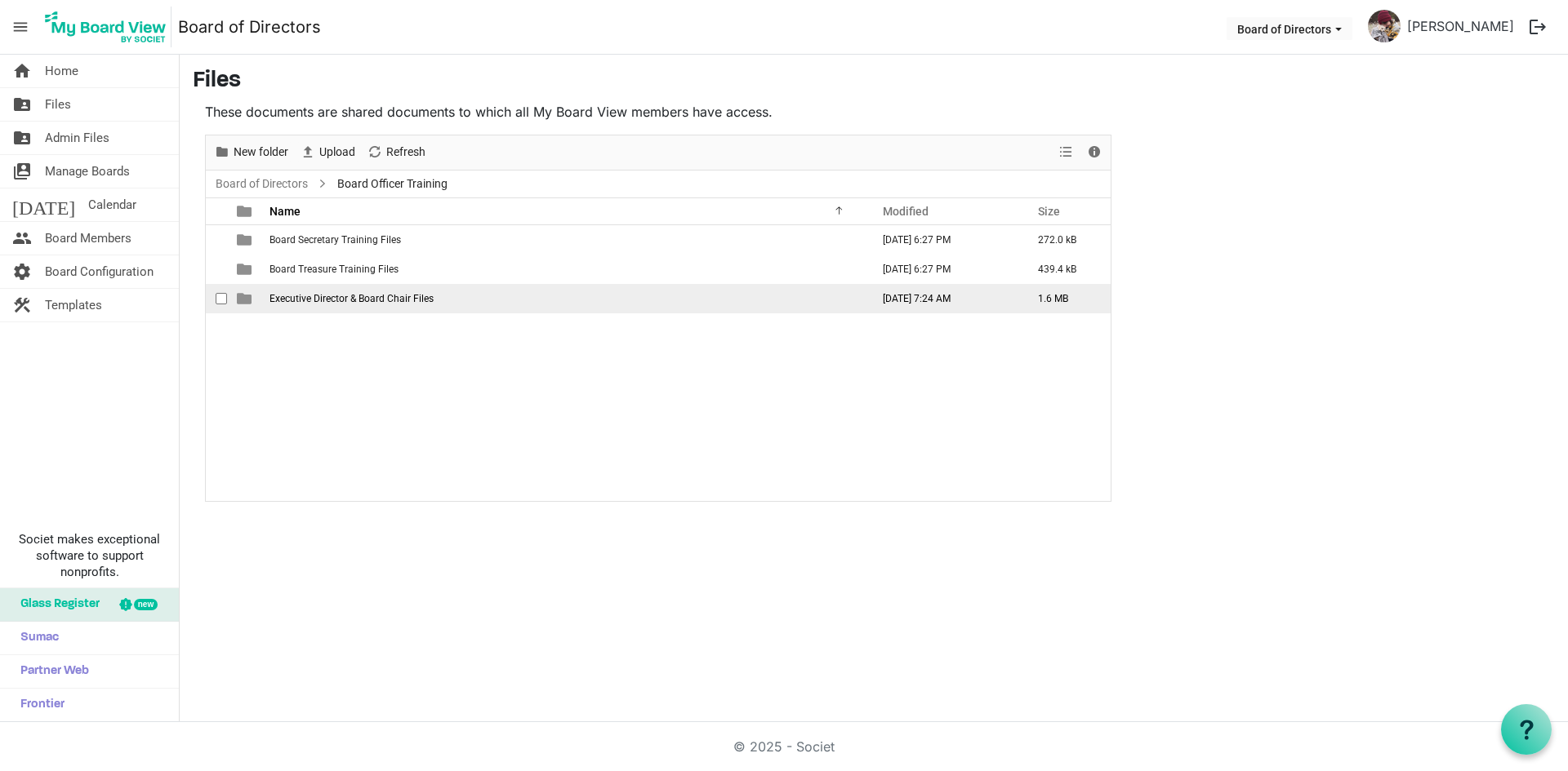
click at [299, 296] on span "Executive Director & Board Chair Files" at bounding box center [351, 298] width 164 height 11
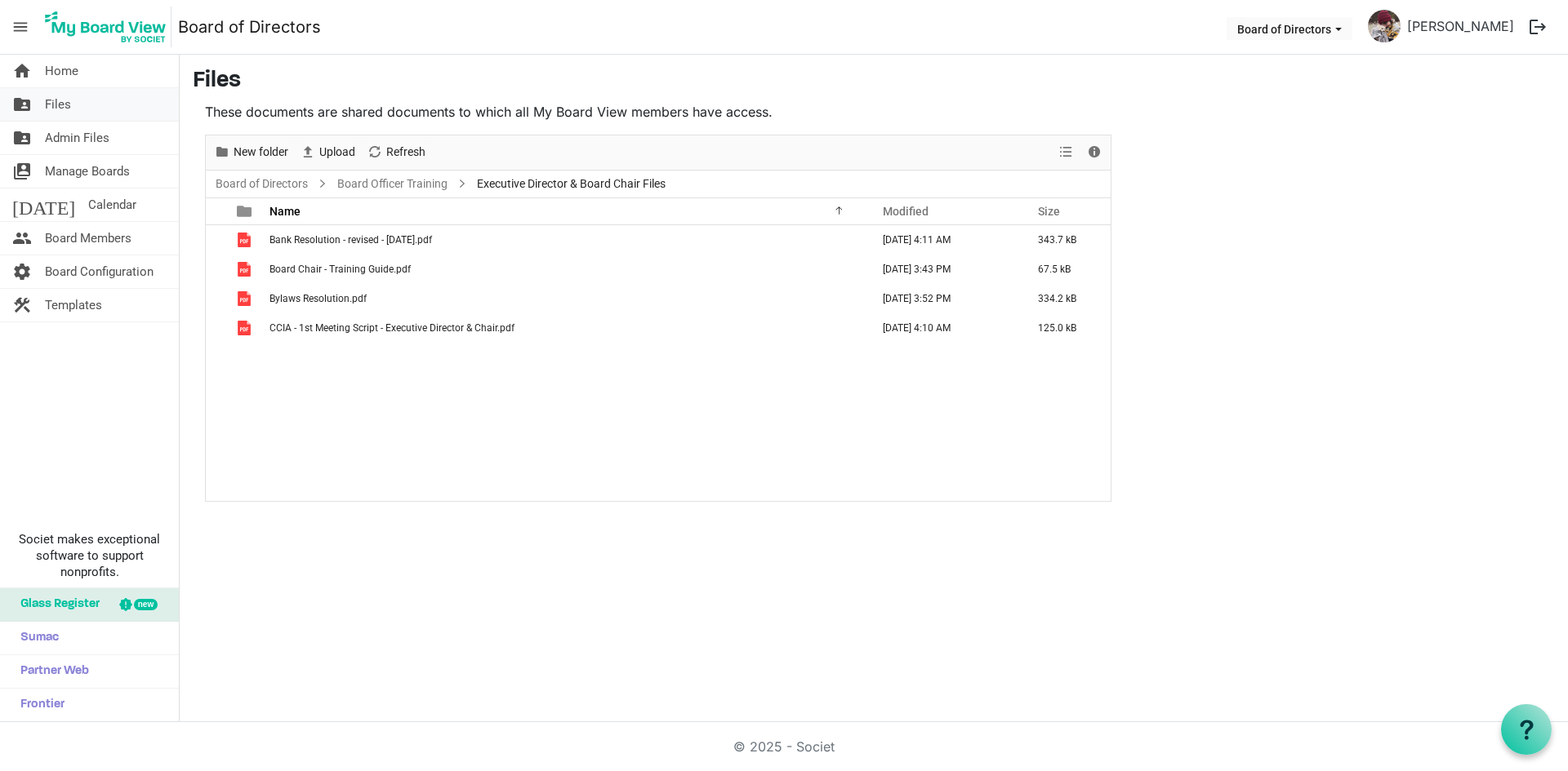
click at [56, 105] on span "Files" at bounding box center [58, 105] width 26 height 33
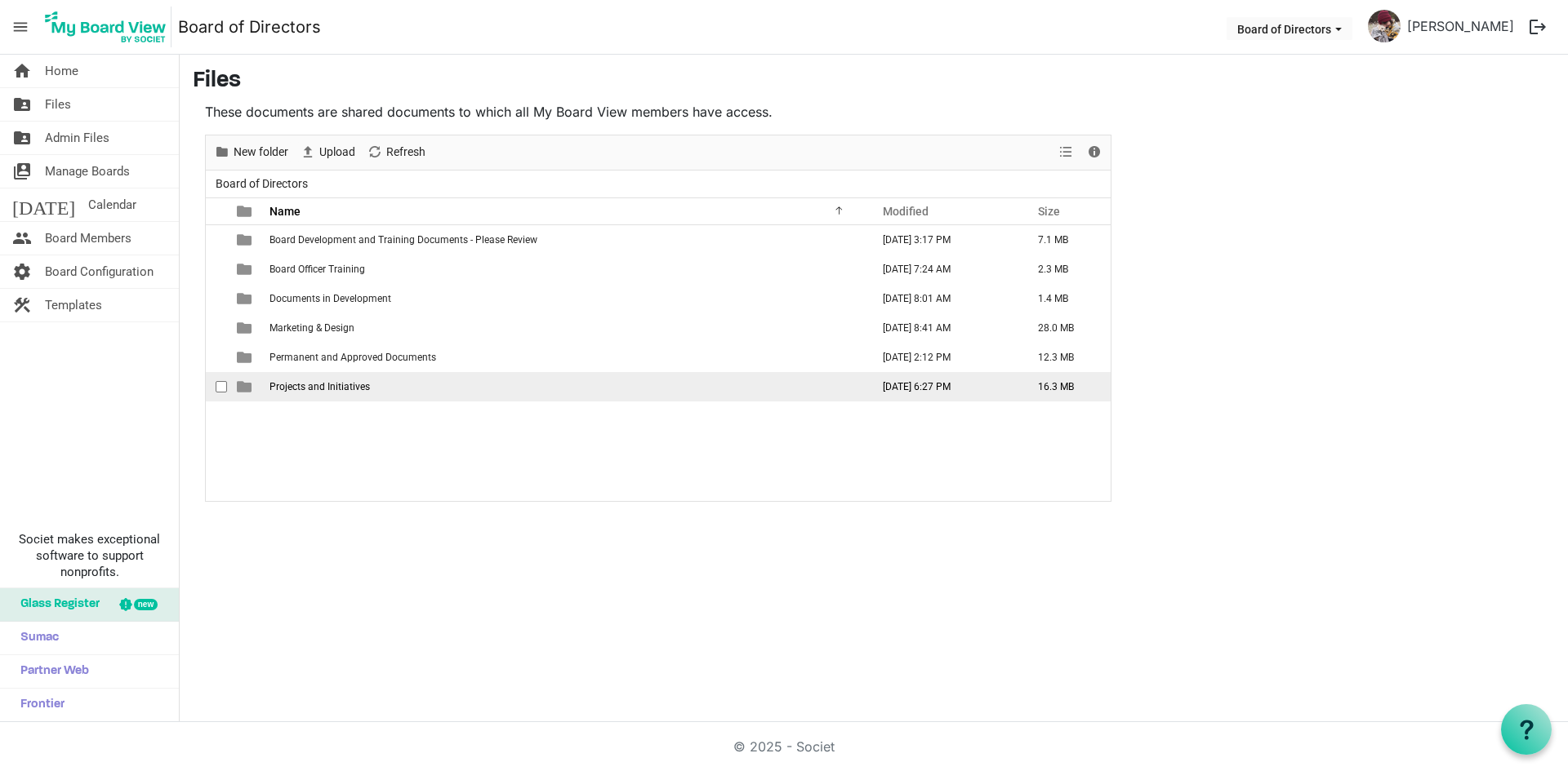
click at [346, 383] on span "Projects and Initiatives" at bounding box center [320, 386] width 101 height 11
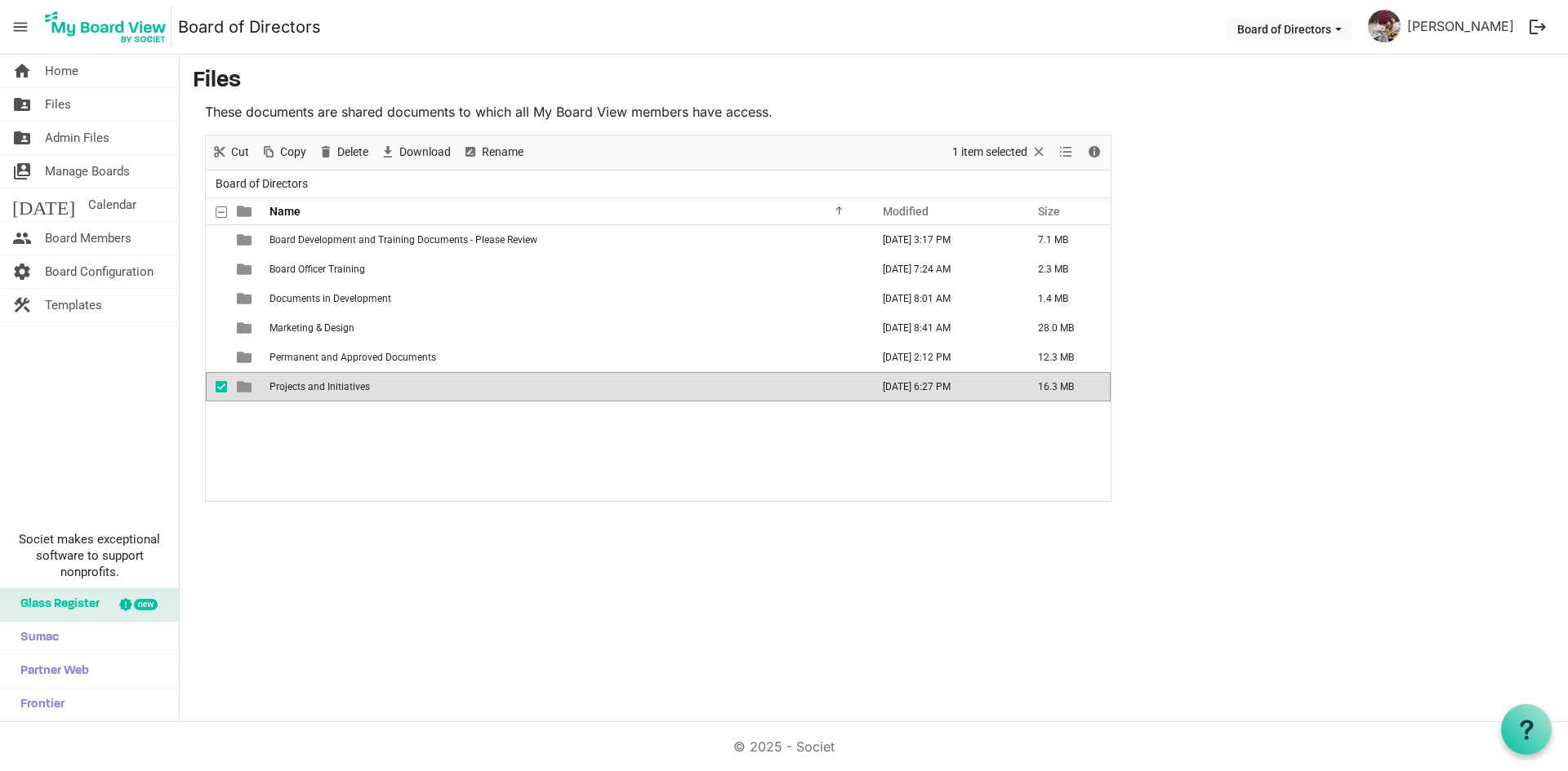
click at [345, 383] on span "Projects and Initiatives" at bounding box center [320, 386] width 101 height 11
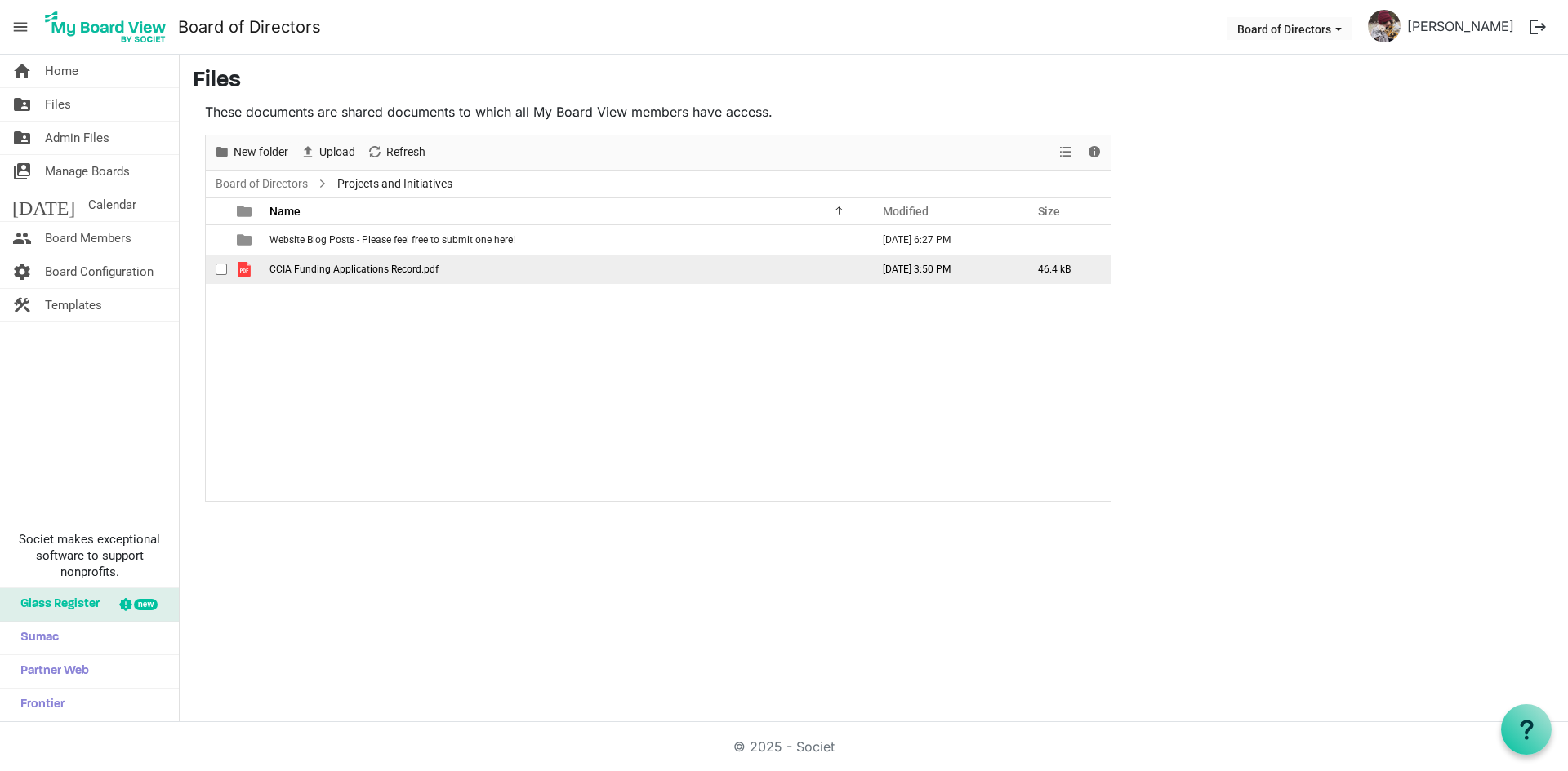
click at [331, 272] on span "CCIA Funding Applications Record.pdf" at bounding box center [354, 269] width 169 height 11
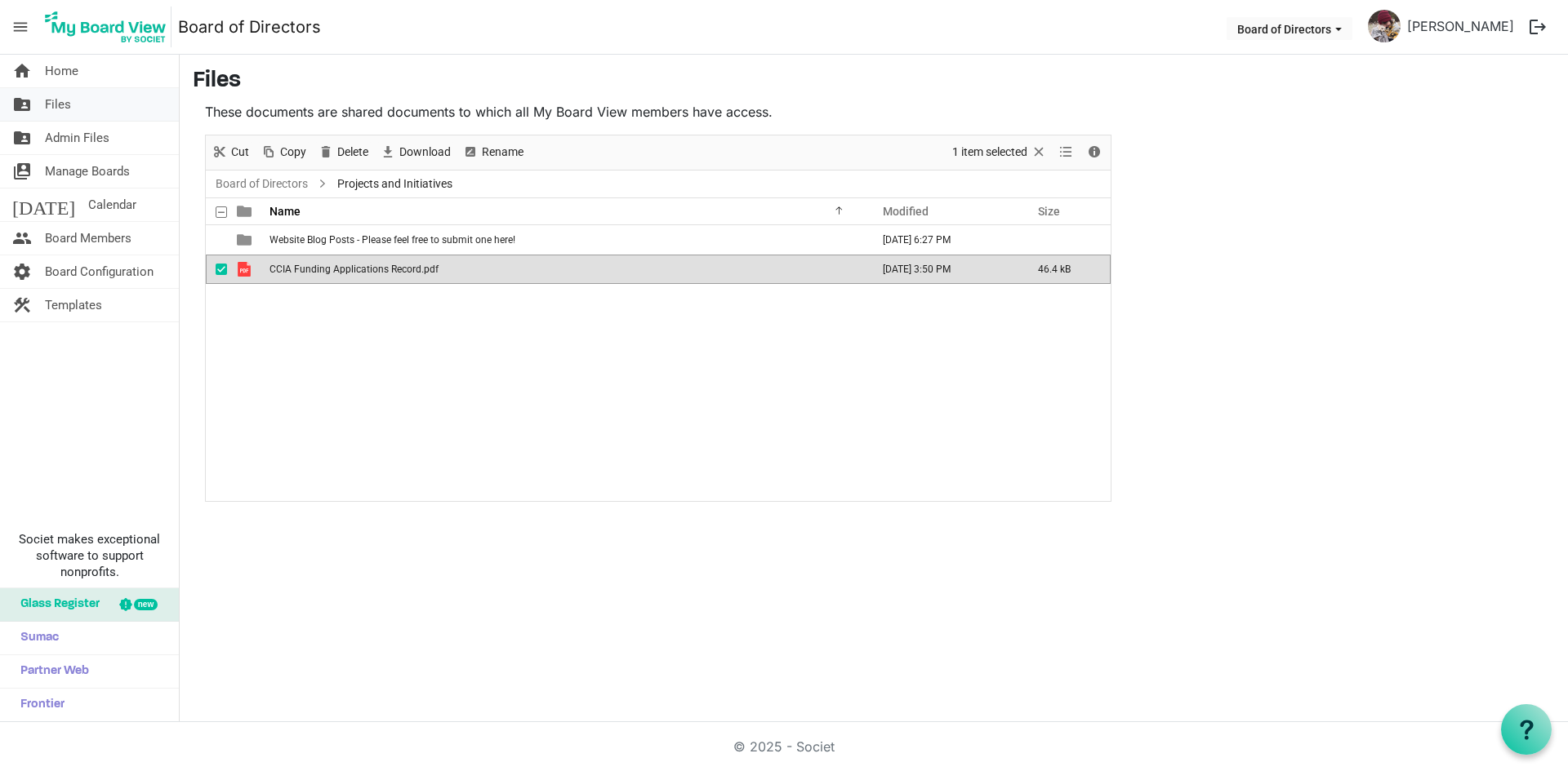
click at [75, 106] on link "folder_shared Files" at bounding box center [89, 105] width 179 height 33
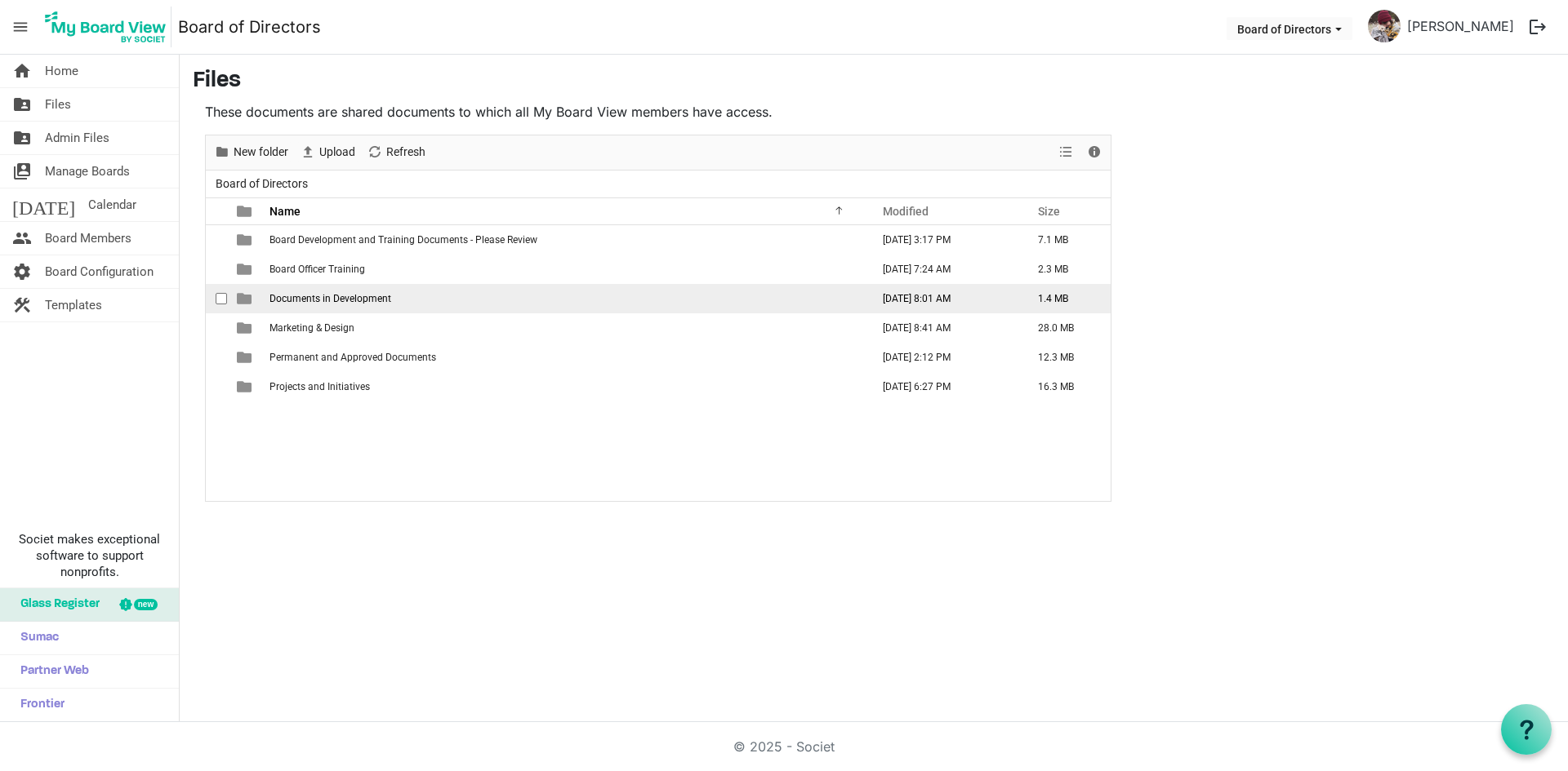
click at [316, 304] on span "Documents in Development" at bounding box center [331, 298] width 121 height 11
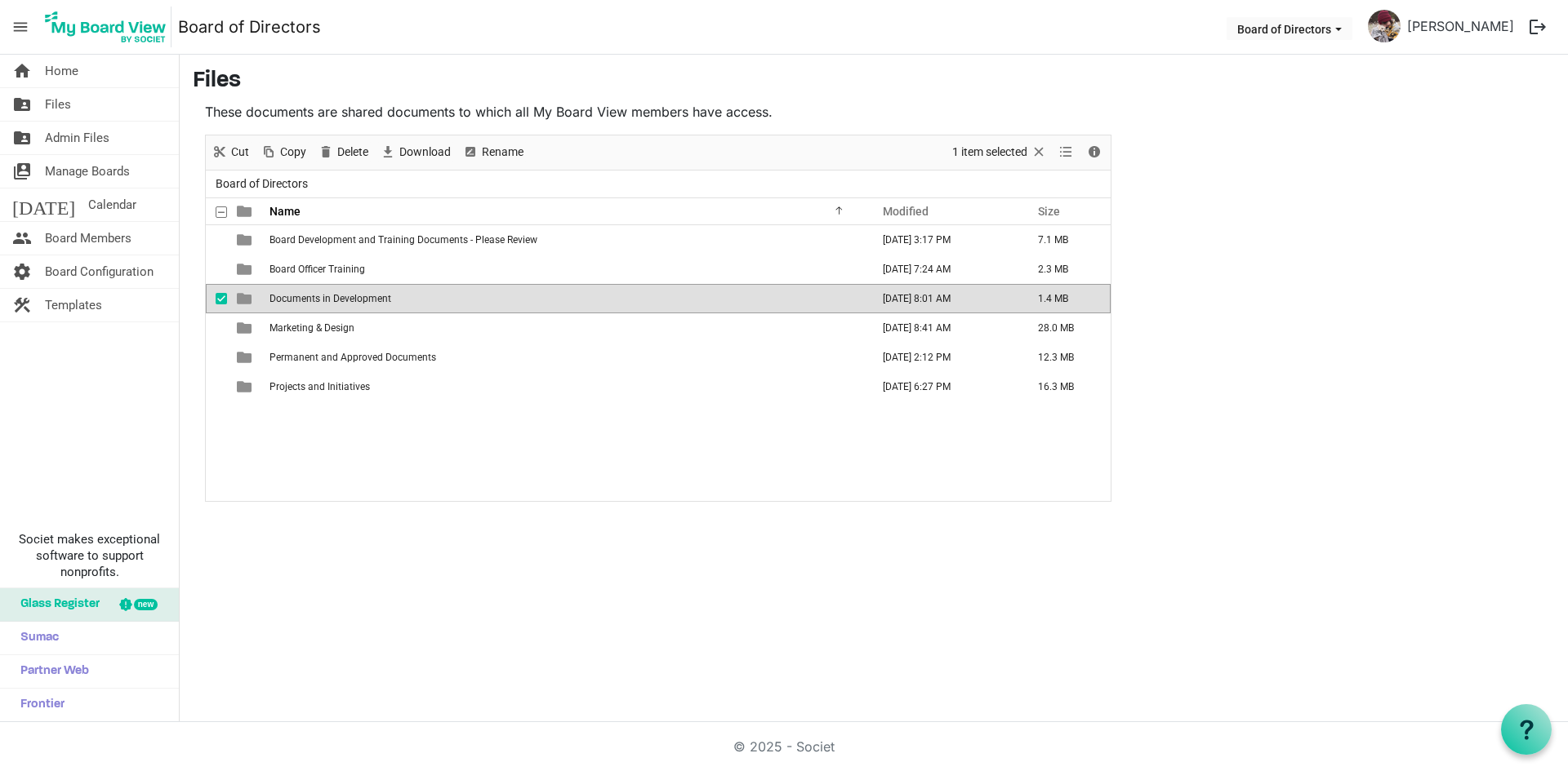
click at [316, 304] on span "Documents in Development" at bounding box center [331, 298] width 121 height 11
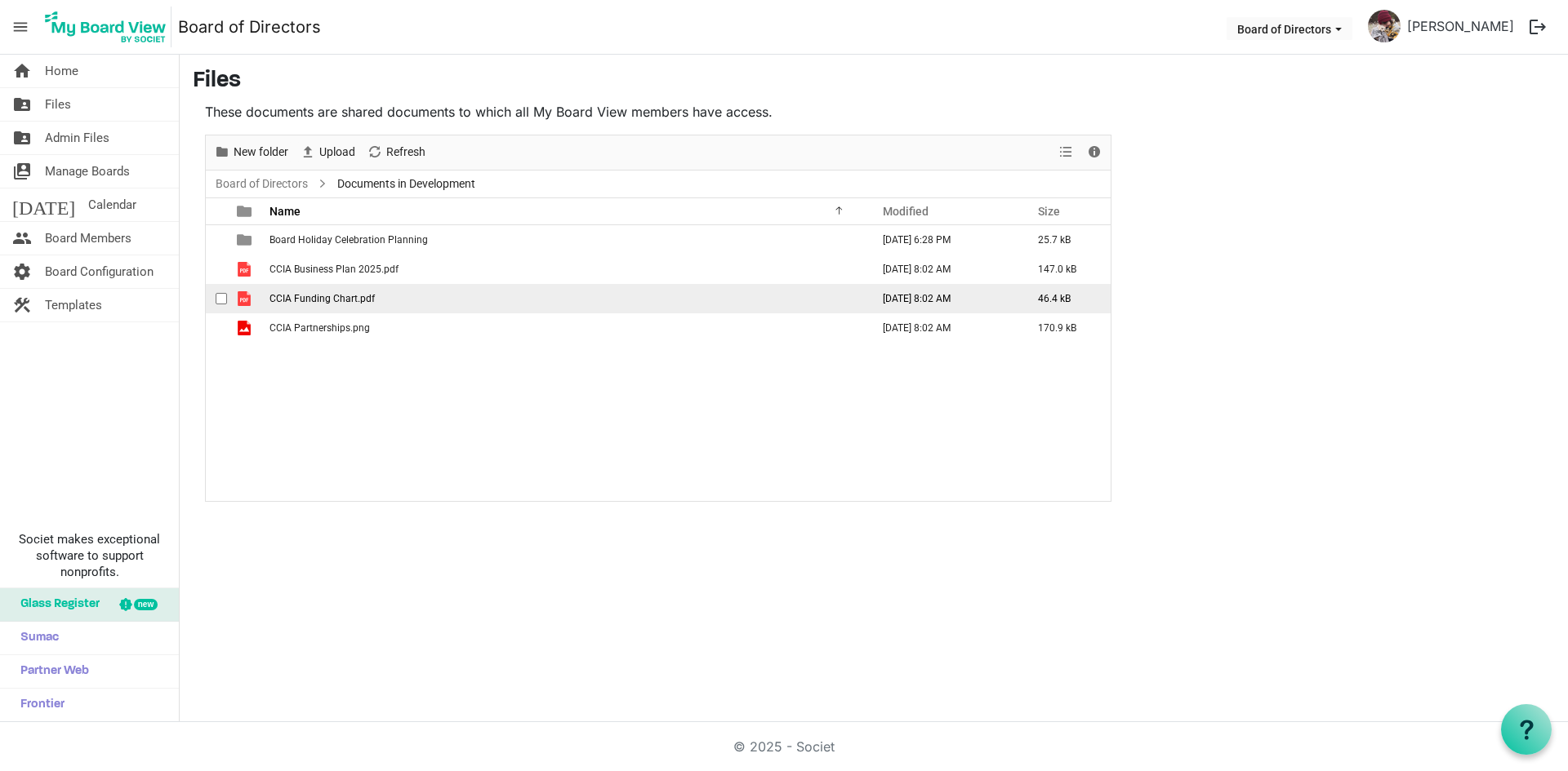
click at [344, 296] on span "CCIA Funding Chart.pdf" at bounding box center [322, 298] width 105 height 11
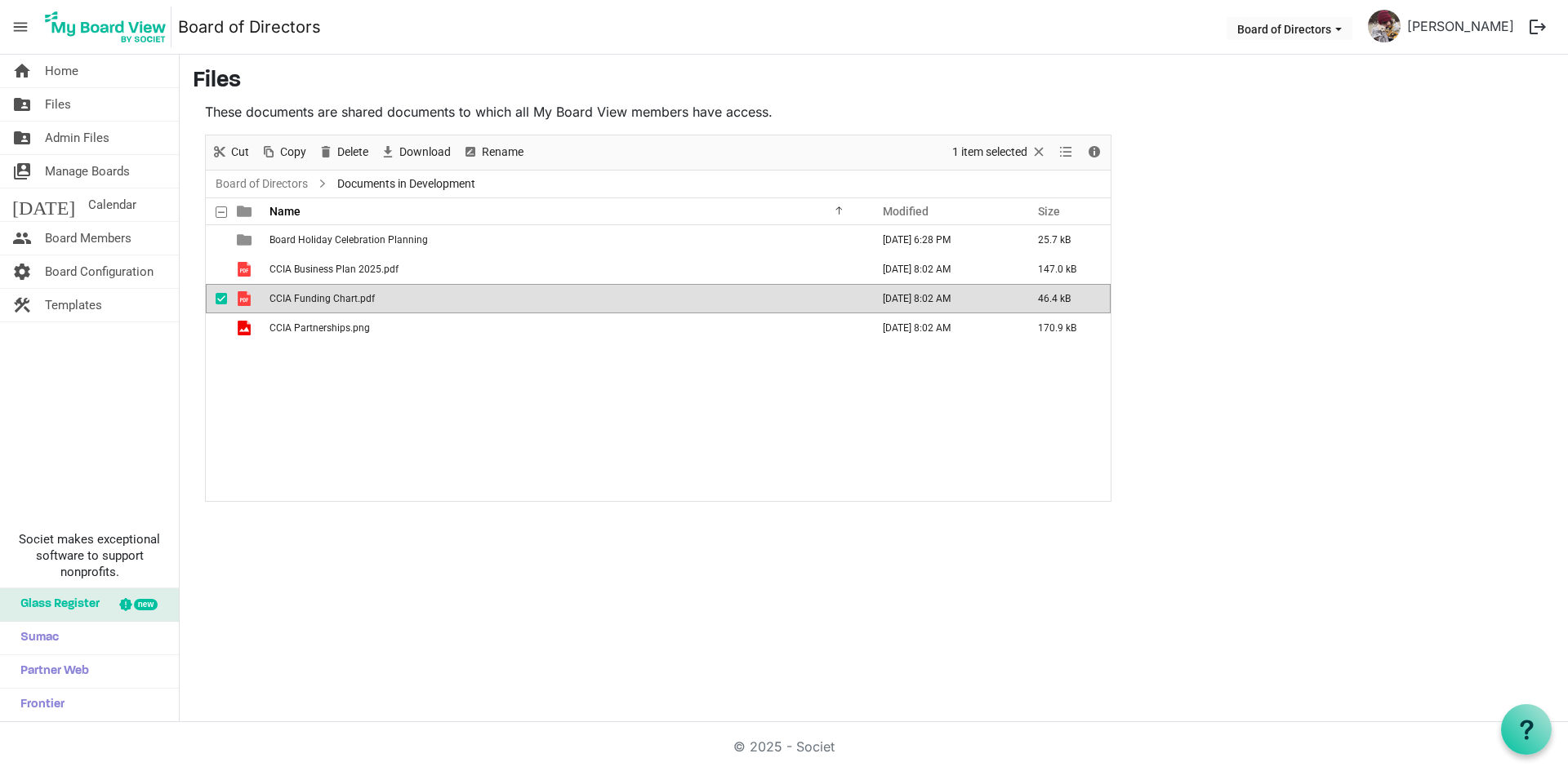
click at [344, 296] on span "CCIA Funding Chart.pdf" at bounding box center [322, 298] width 105 height 11
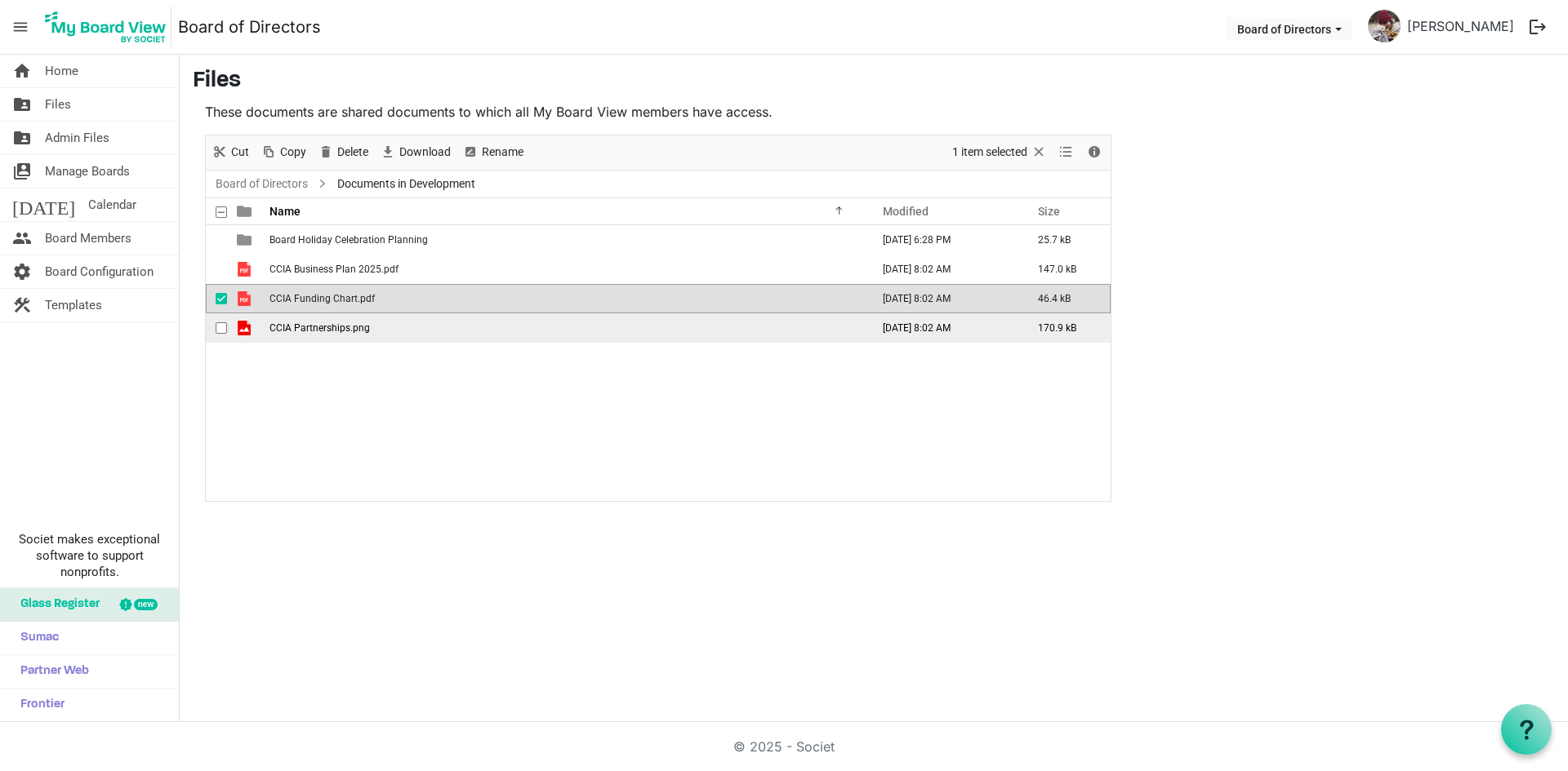
click at [326, 327] on span "CCIA Partnerships.png" at bounding box center [320, 328] width 101 height 11
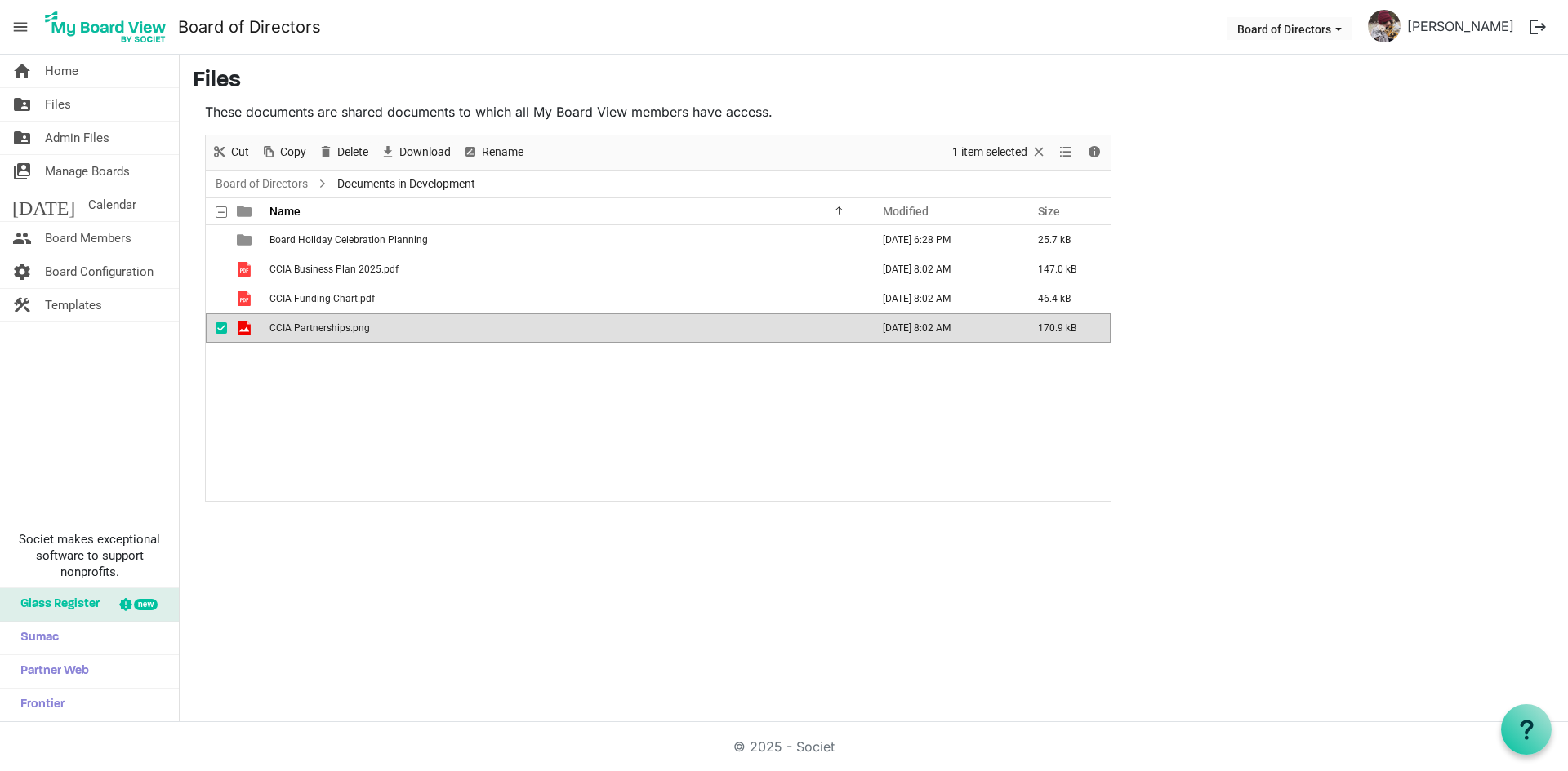
click at [326, 327] on span "CCIA Partnerships.png" at bounding box center [320, 328] width 101 height 11
click at [67, 108] on span "Files" at bounding box center [58, 105] width 26 height 33
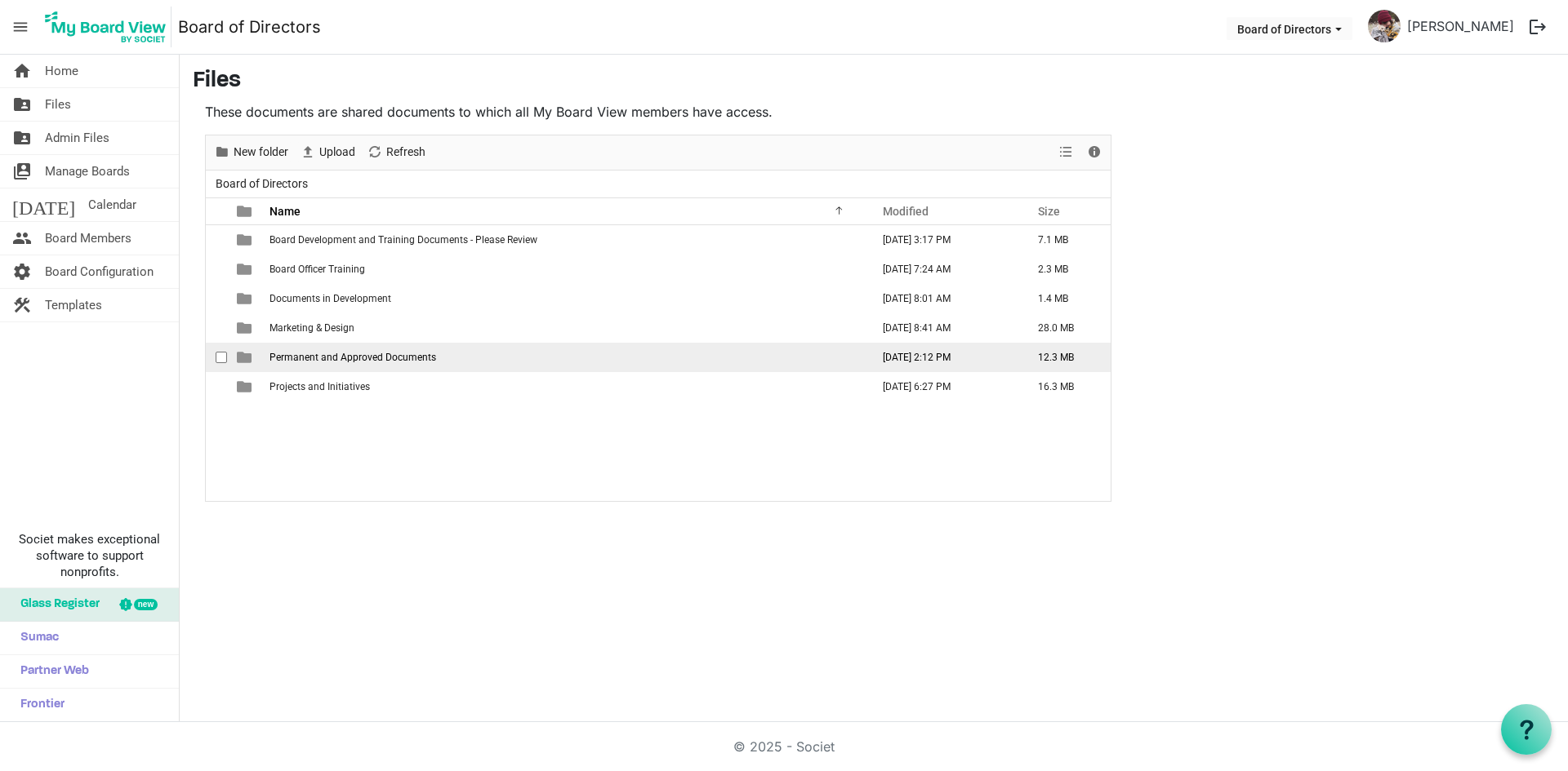
click at [321, 362] on span "Permanent and Approved Documents" at bounding box center [353, 357] width 167 height 11
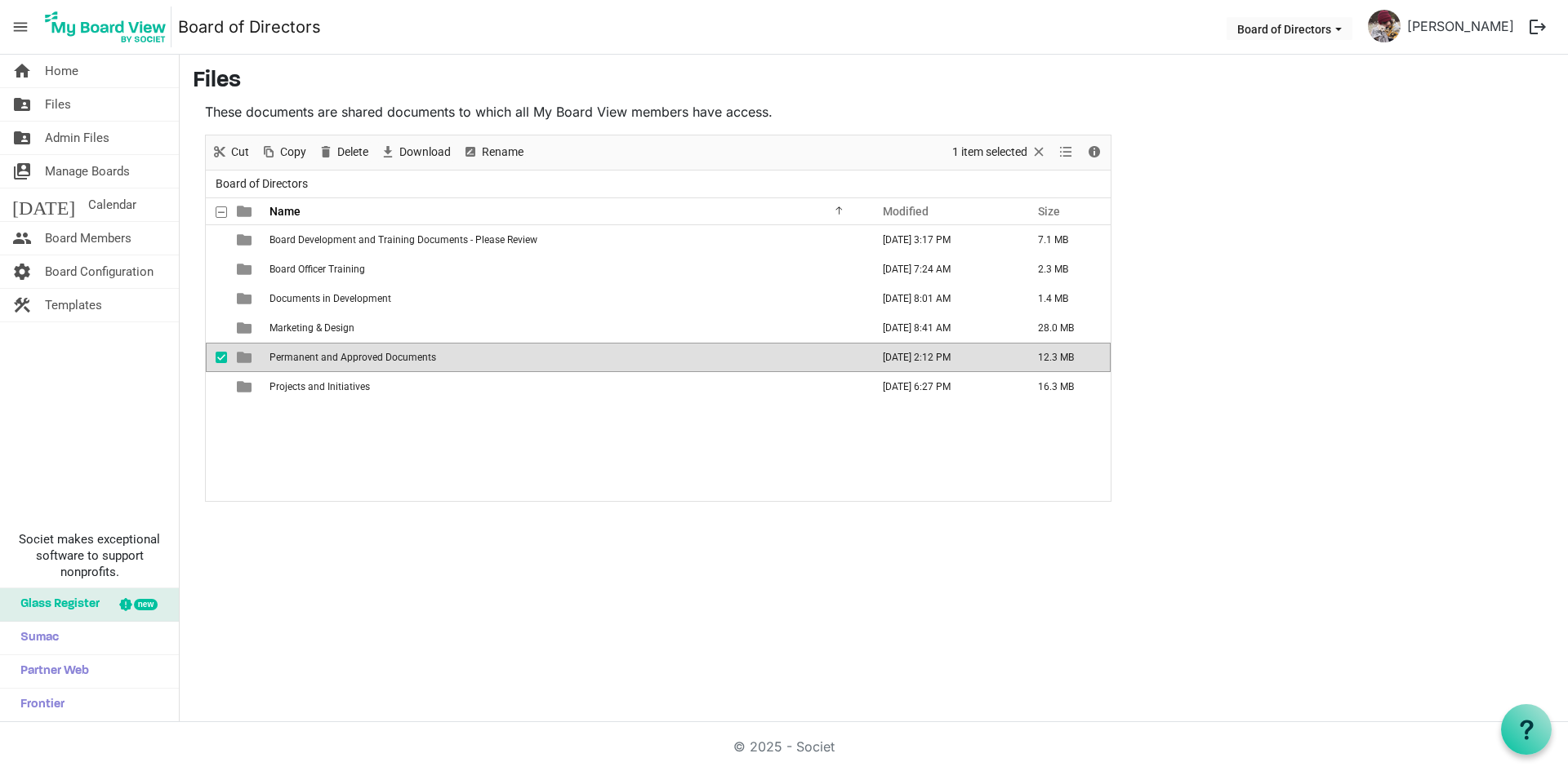
click at [323, 362] on span "Permanent and Approved Documents" at bounding box center [353, 357] width 167 height 11
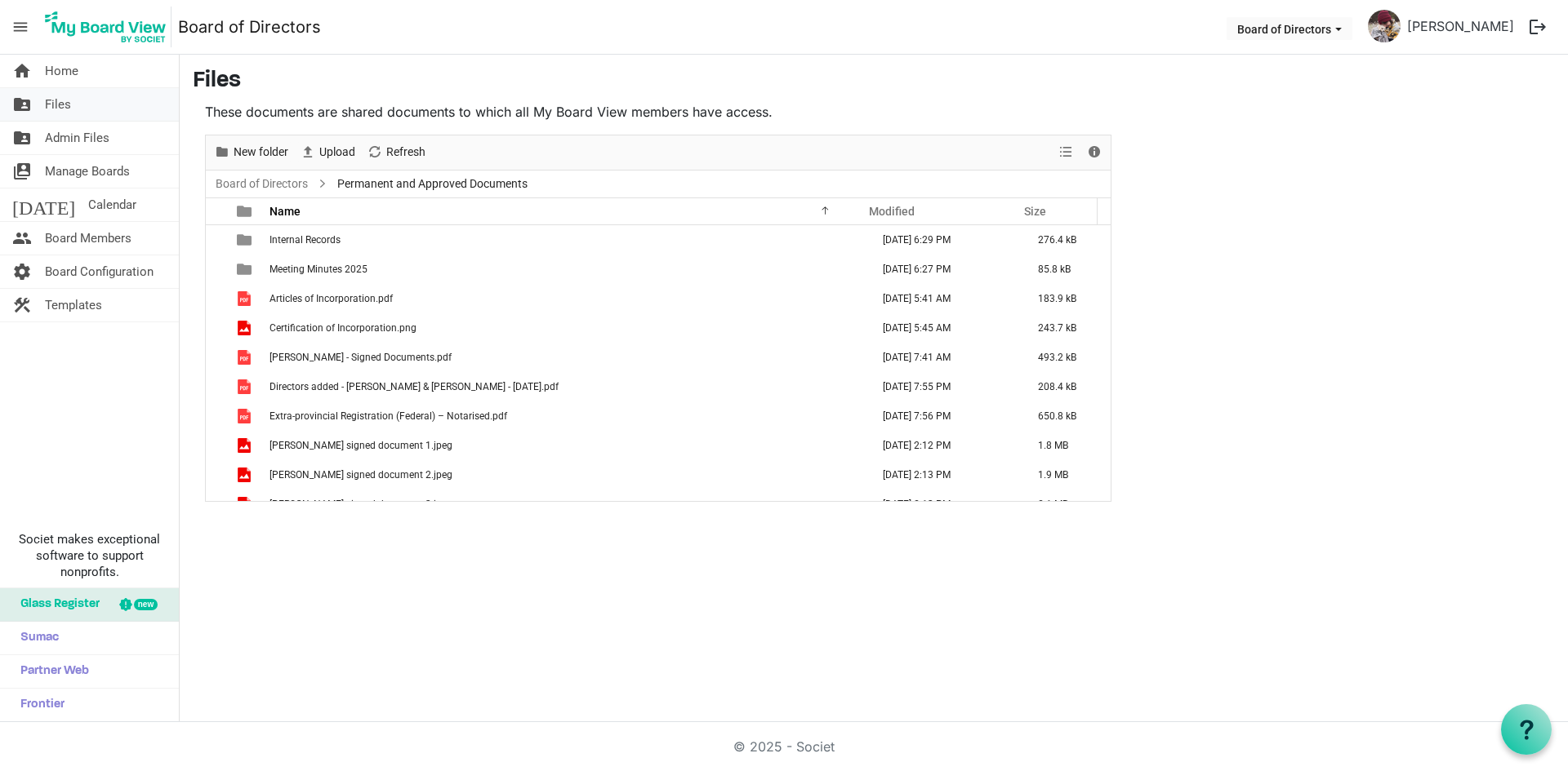
click at [62, 107] on span "Files" at bounding box center [58, 105] width 26 height 33
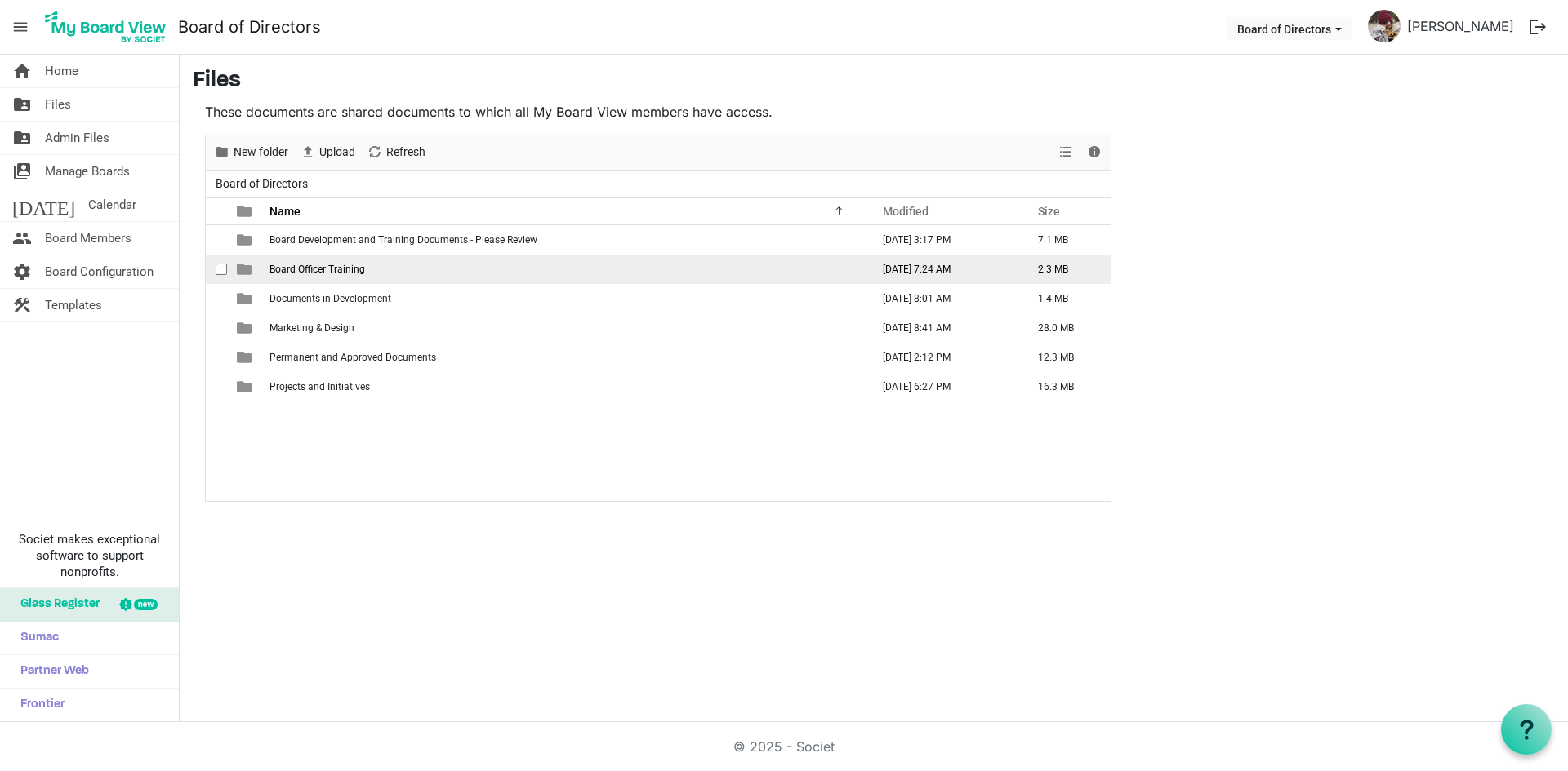
click at [297, 276] on td "Board Officer Training" at bounding box center [565, 270] width 601 height 29
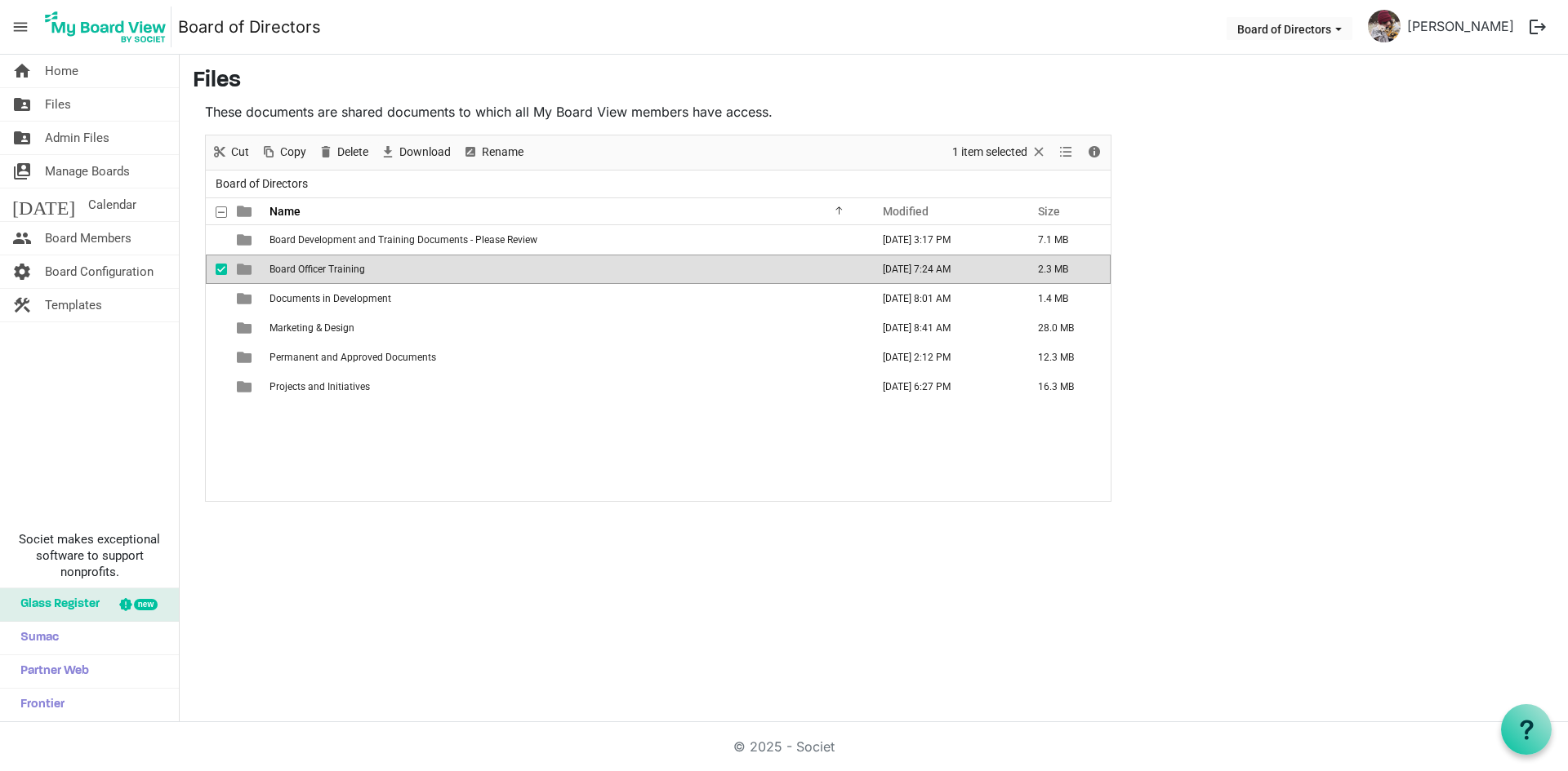
click at [297, 276] on td "Board Officer Training" at bounding box center [565, 270] width 601 height 29
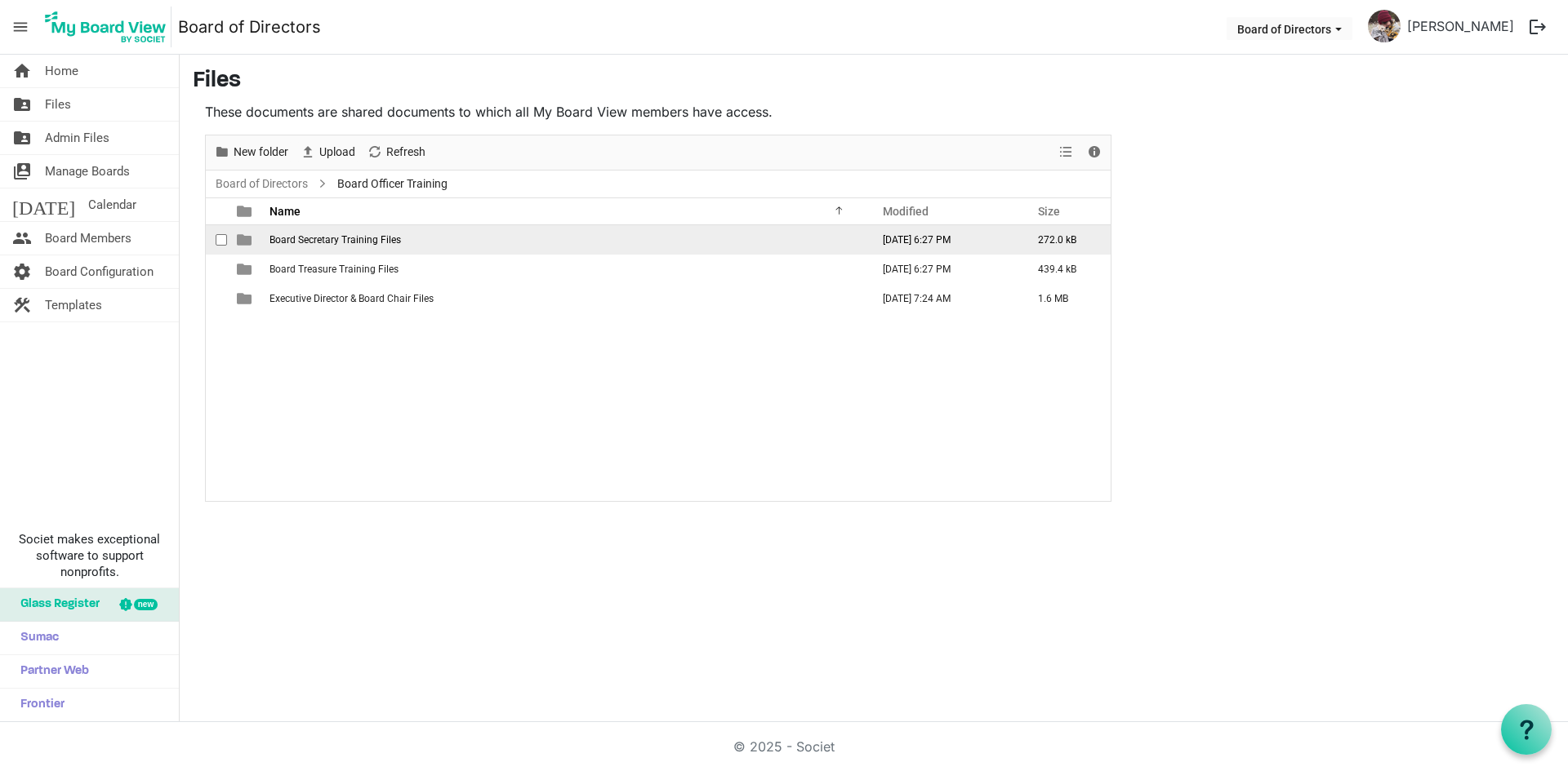
click at [327, 245] on td "Board Secretary Training Files" at bounding box center [565, 240] width 601 height 29
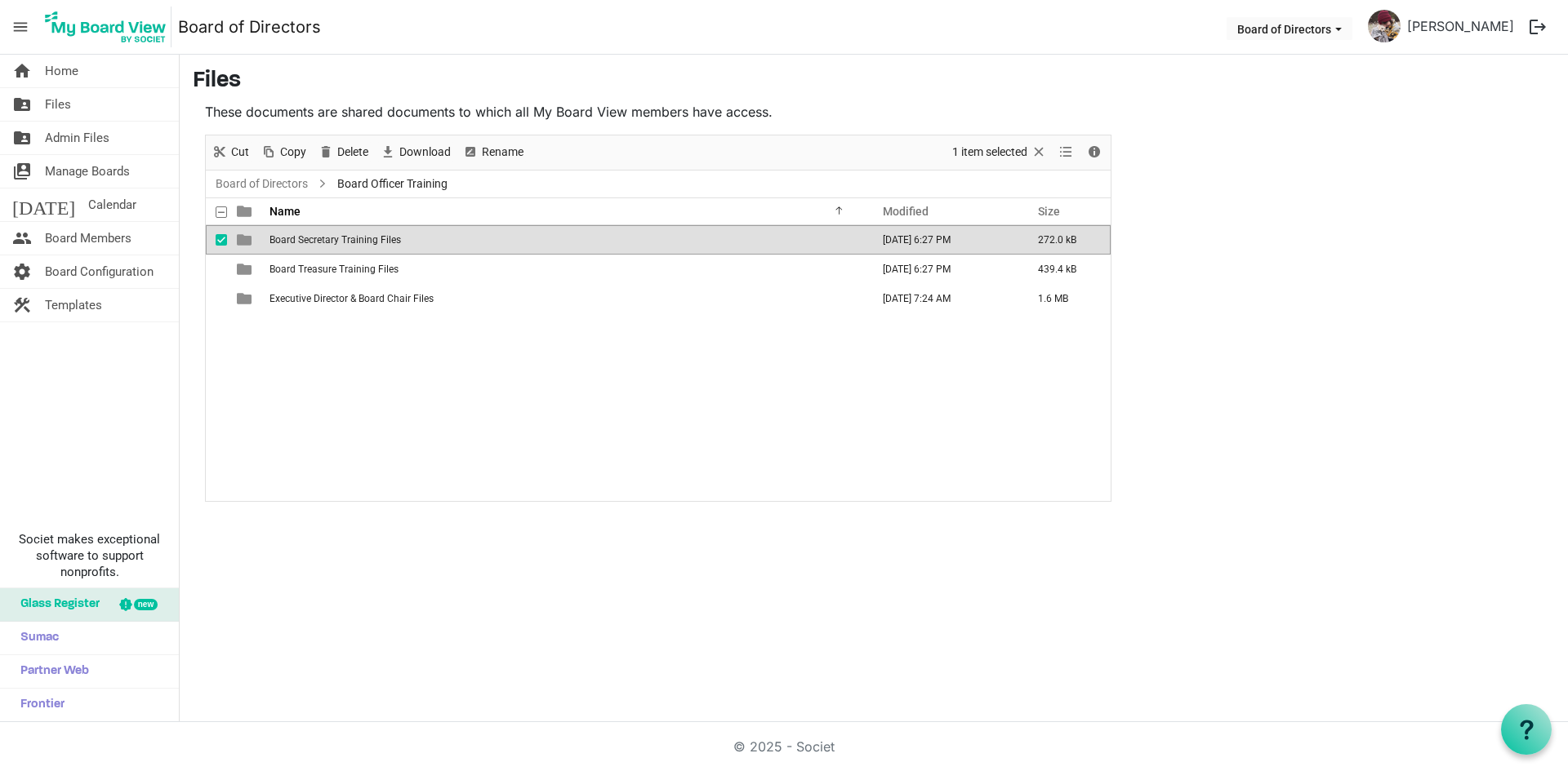
click at [327, 245] on td "Board Secretary Training Files" at bounding box center [565, 240] width 601 height 29
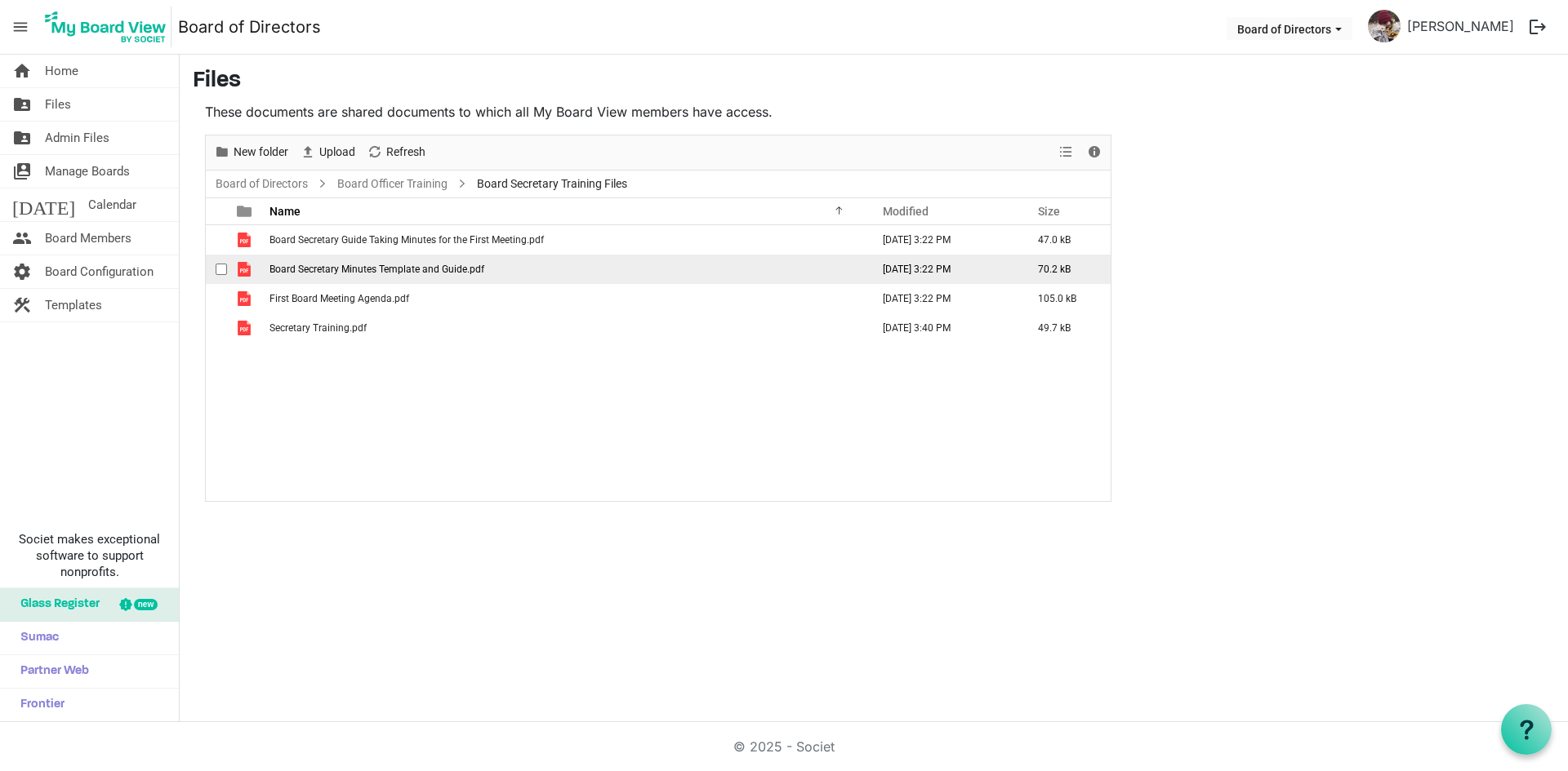
click at [368, 268] on span "Board Secretary Minutes Template and Guide.pdf" at bounding box center [377, 269] width 214 height 11
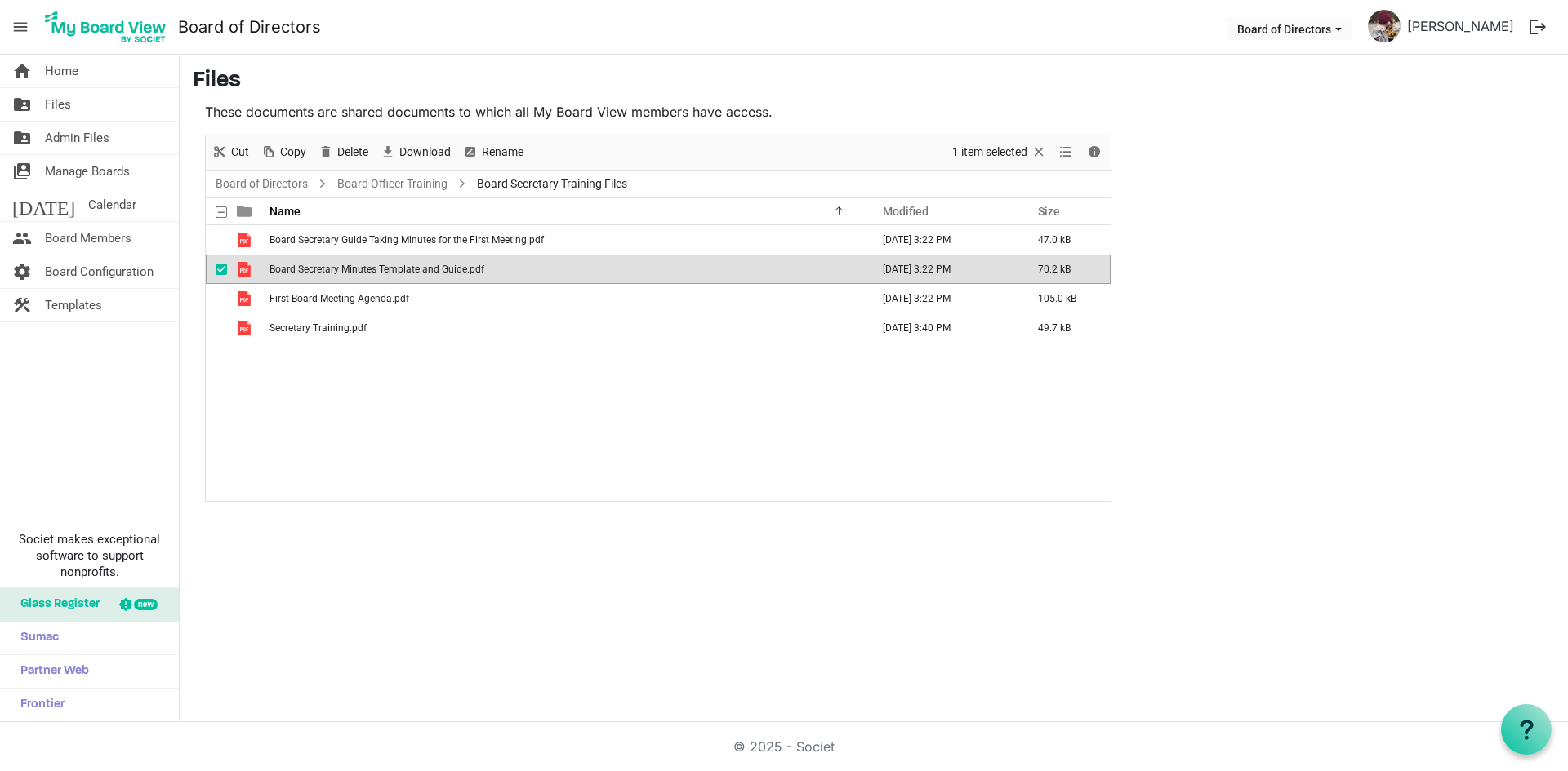
click at [368, 268] on span "Board Secretary Minutes Template and Guide.pdf" at bounding box center [377, 269] width 214 height 11
click at [90, 99] on link "folder_shared Files" at bounding box center [89, 105] width 179 height 33
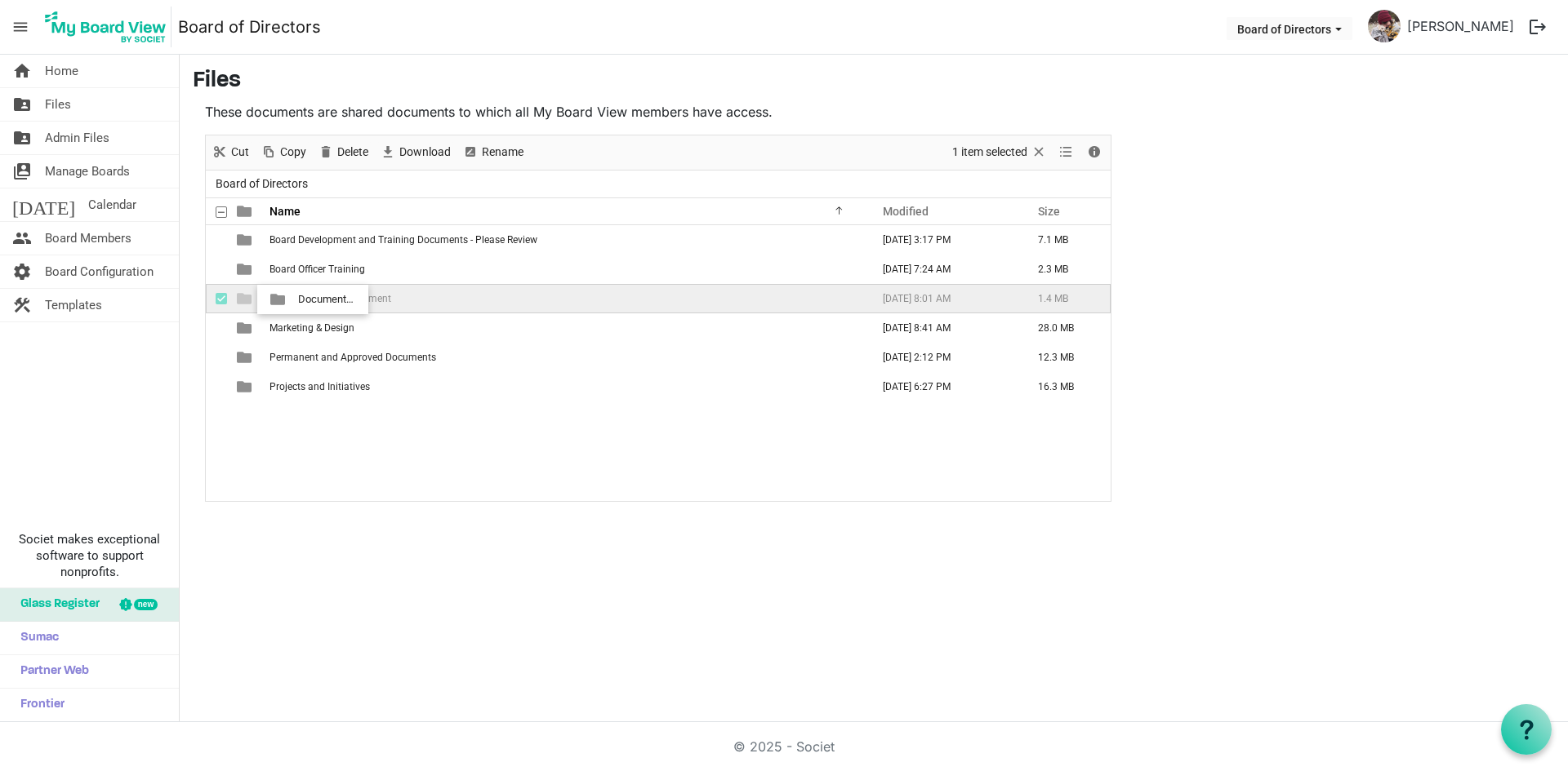
drag, startPoint x: 272, startPoint y: 297, endPoint x: 293, endPoint y: 299, distance: 21.1
click at [293, 299] on span "Documents in Development" at bounding box center [331, 298] width 121 height 11
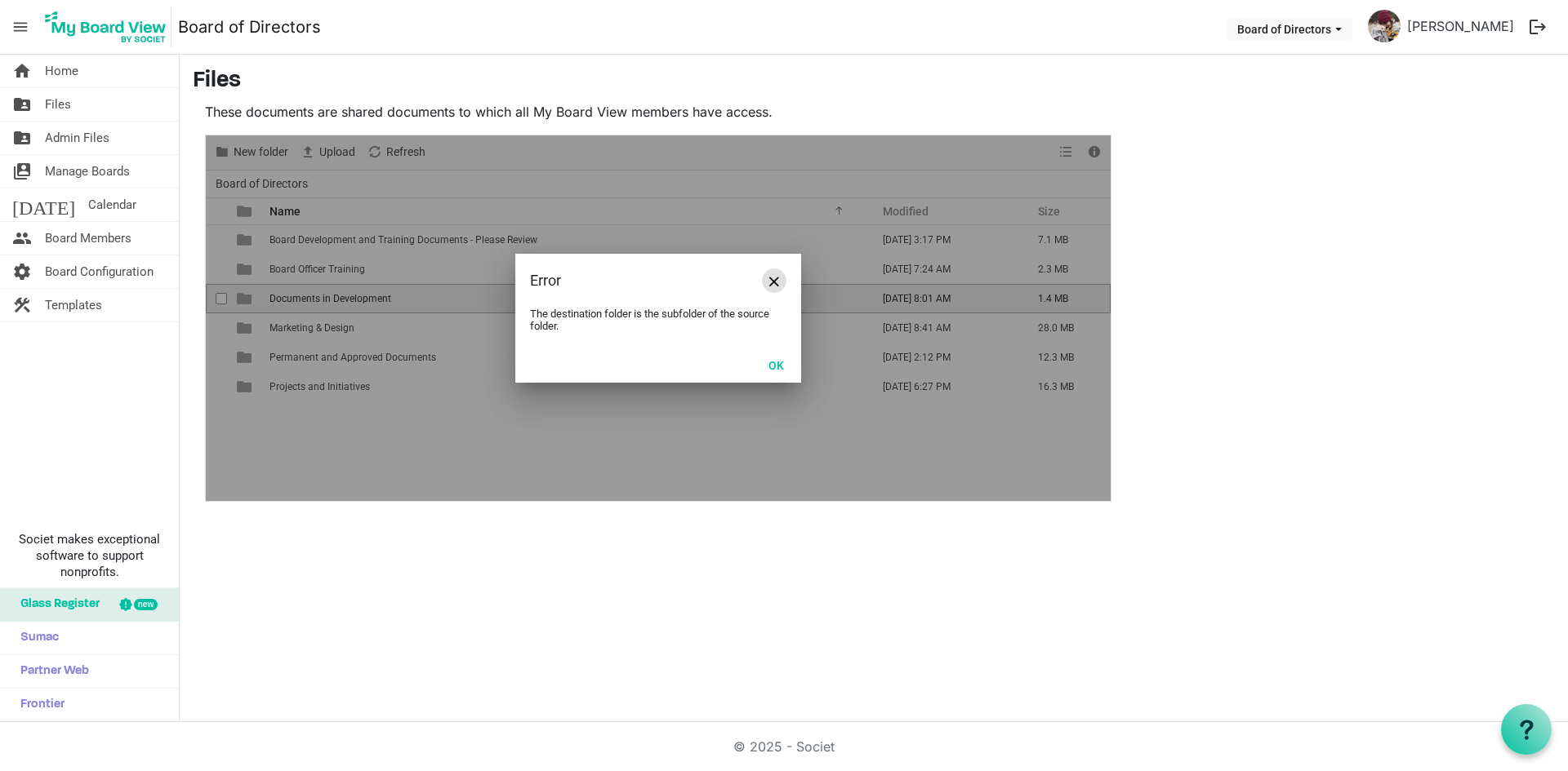
click at [774, 284] on button "Close" at bounding box center [774, 281] width 24 height 24
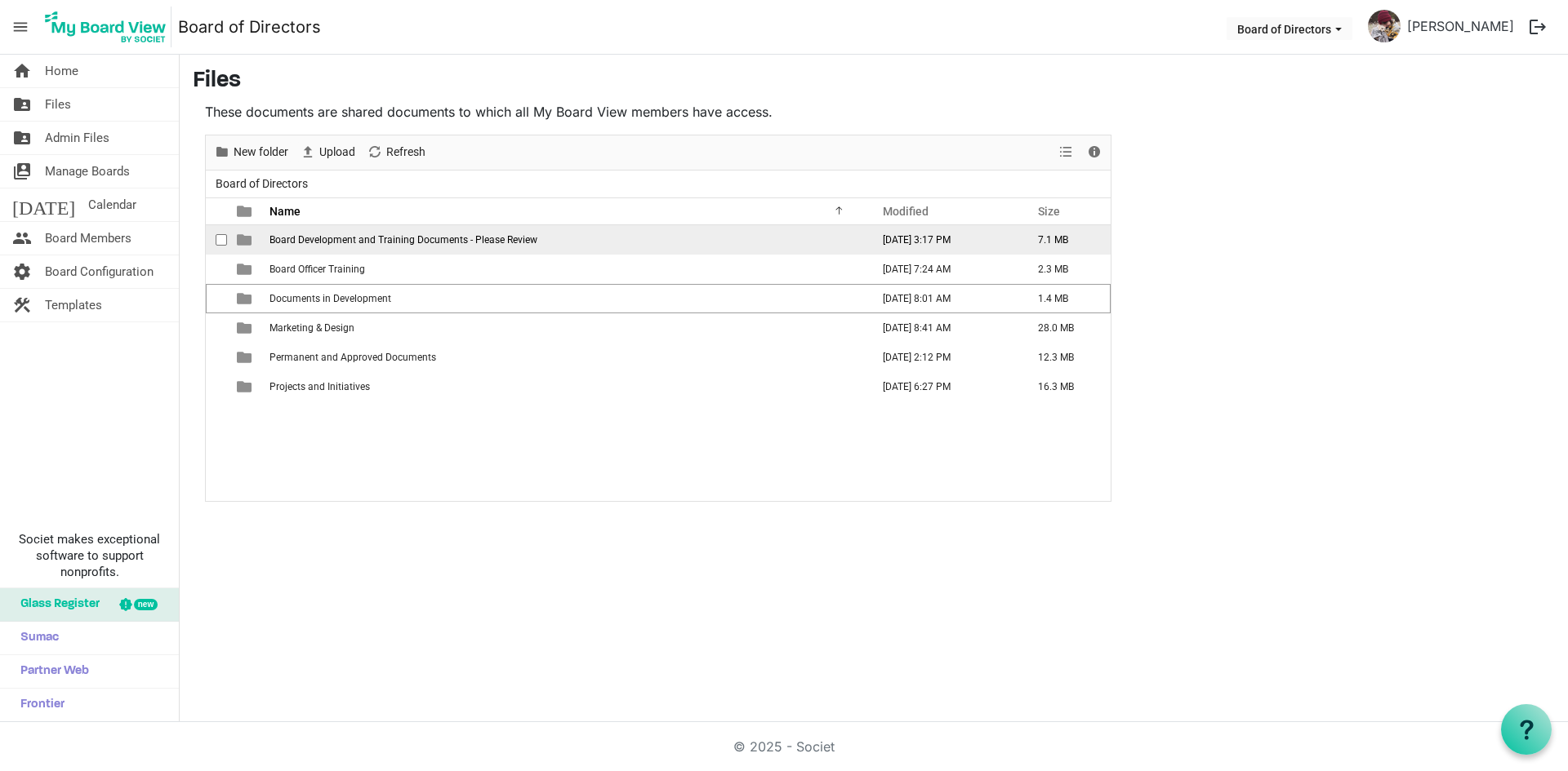
click at [359, 238] on span "Board Development and Training Documents - Please Review" at bounding box center [403, 239] width 268 height 11
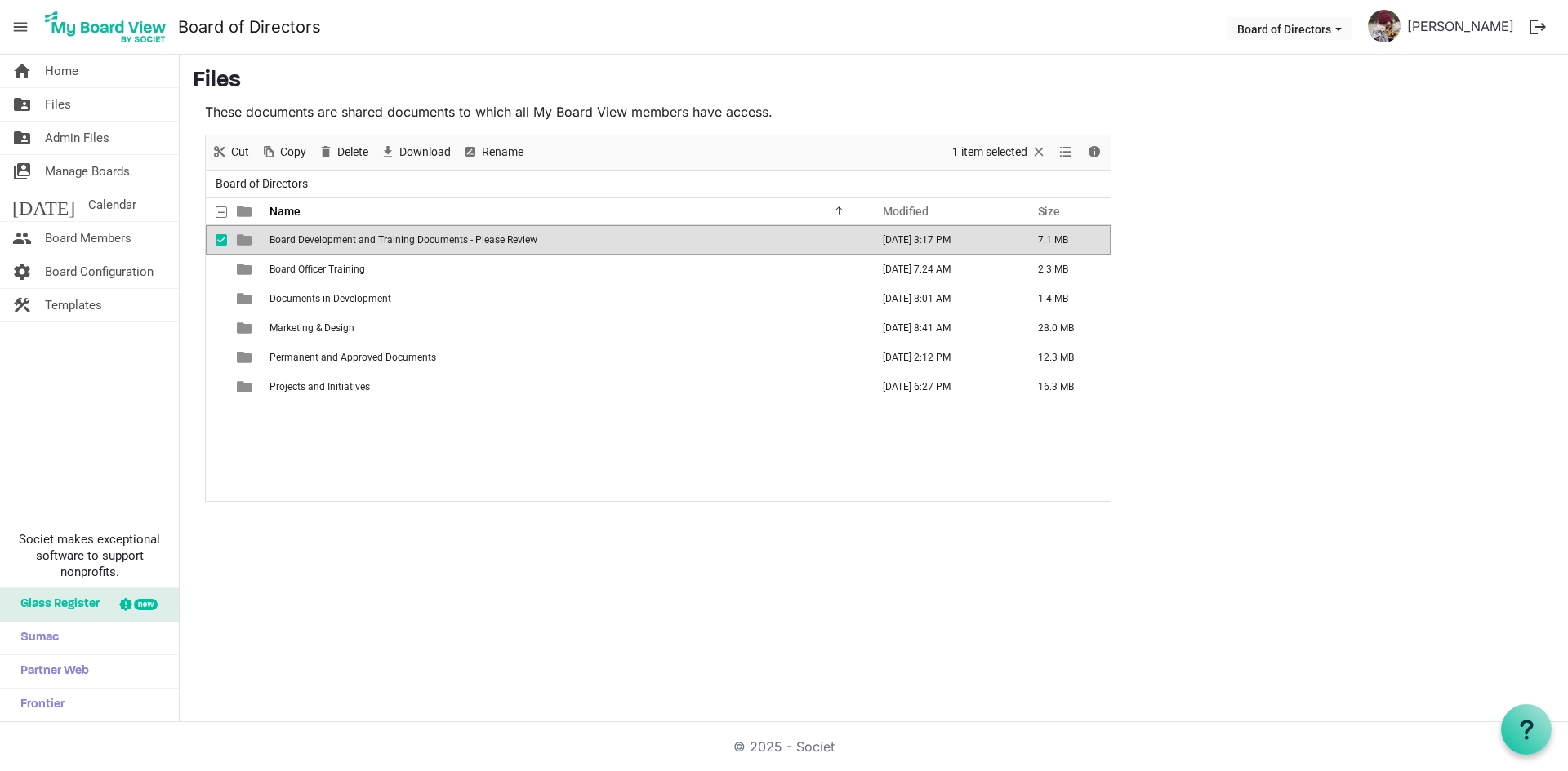
click at [359, 238] on span "Board Development and Training Documents - Please Review" at bounding box center [403, 239] width 268 height 11
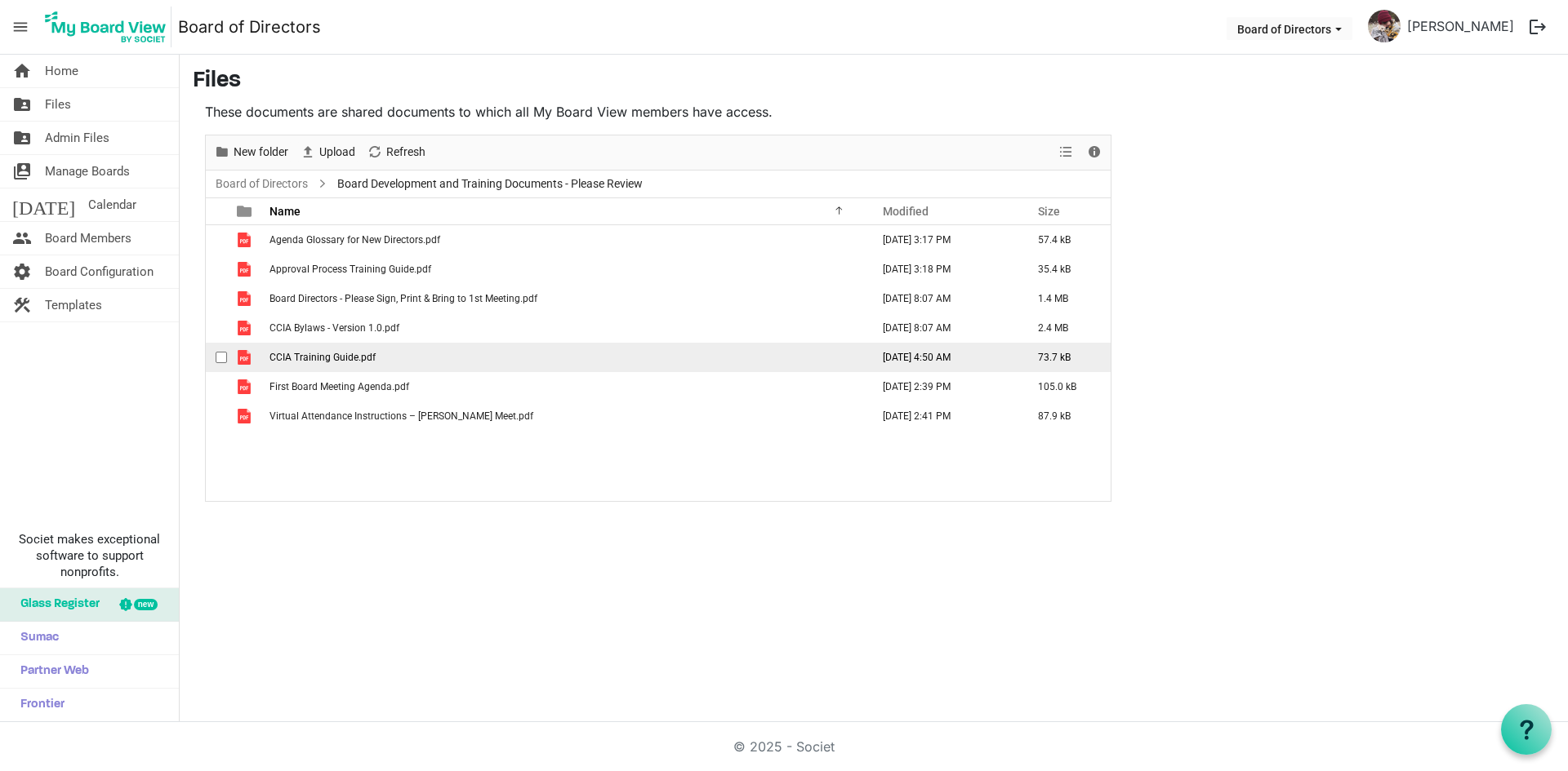
click at [308, 356] on span "CCIA Training Guide.pdf" at bounding box center [323, 357] width 106 height 11
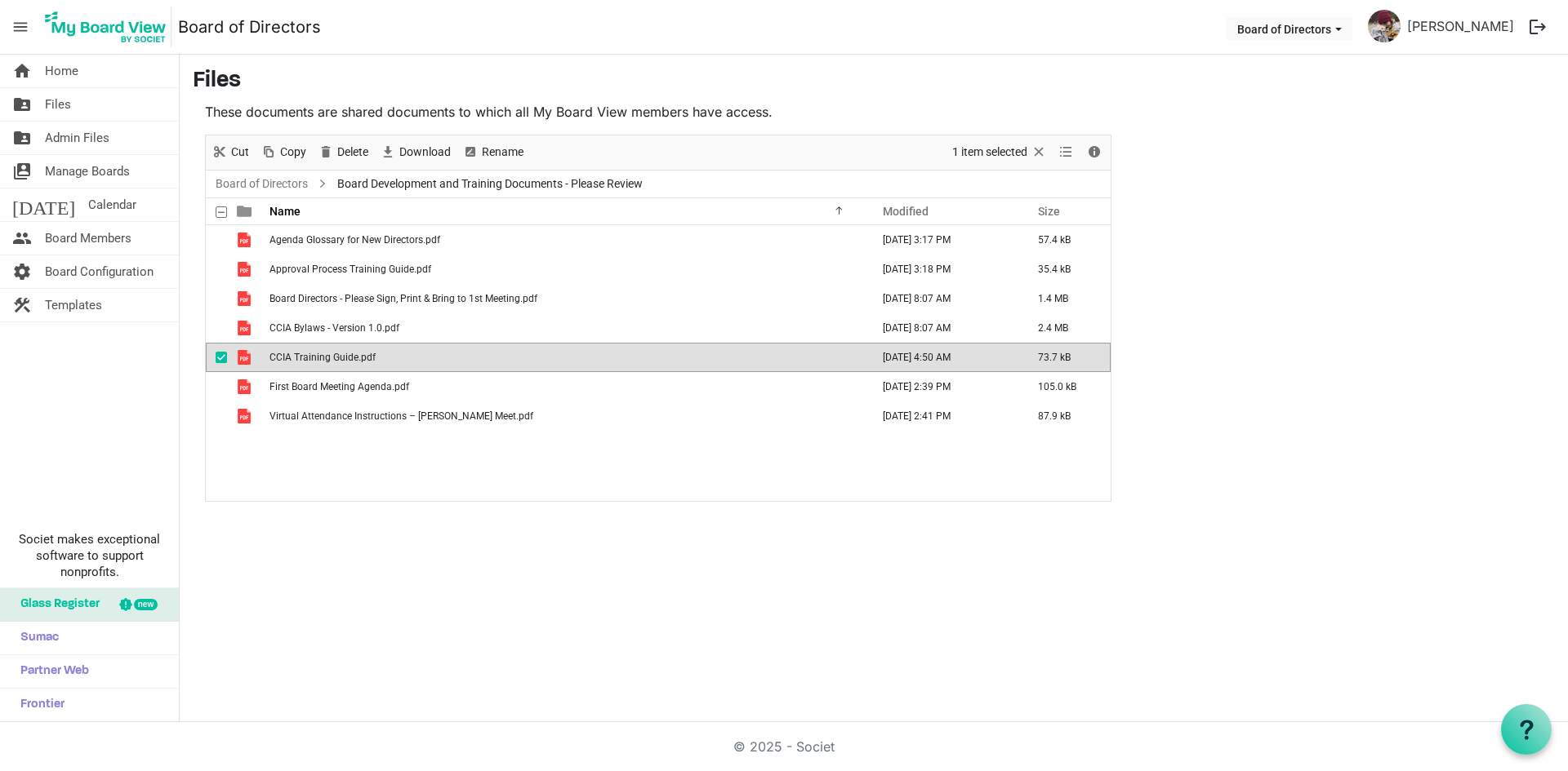
click at [308, 356] on span "CCIA Training Guide.pdf" at bounding box center [323, 357] width 106 height 11
